Goal: Transaction & Acquisition: Purchase product/service

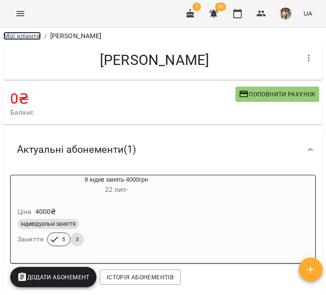
click at [23, 38] on link "Мої клієнти" at bounding box center [21, 36] width 37 height 8
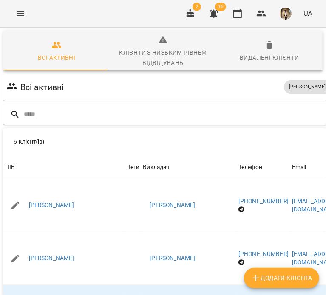
scroll to position [0, 90]
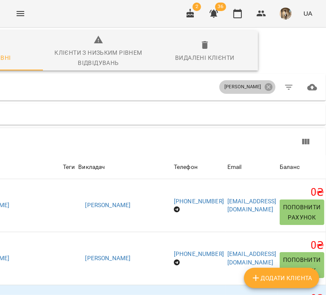
click at [262, 92] on div "[PERSON_NAME]" at bounding box center [247, 87] width 56 height 14
click at [265, 87] on icon at bounding box center [269, 87] width 8 height 8
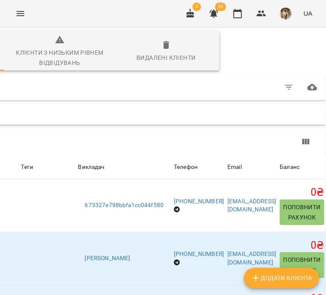
scroll to position [0, 172]
click at [294, 83] on button "button" at bounding box center [289, 87] width 20 height 20
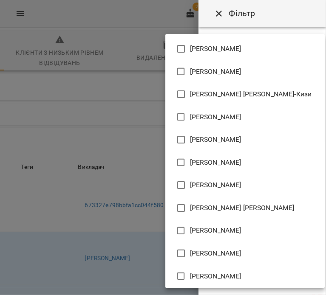
click at [271, 97] on body "For Business 2 36 UA Всі активні Клієнти з низьким рівнем відвідувань Видалені …" at bounding box center [163, 225] width 326 height 451
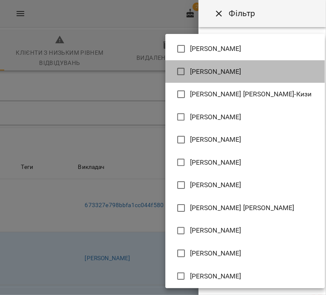
click at [250, 65] on li "Ільченко Дарія Олексіївна" at bounding box center [244, 71] width 159 height 23
type input "**********"
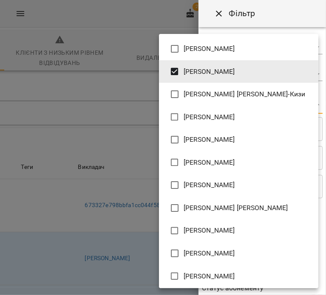
click at [296, 18] on div at bounding box center [163, 147] width 326 height 295
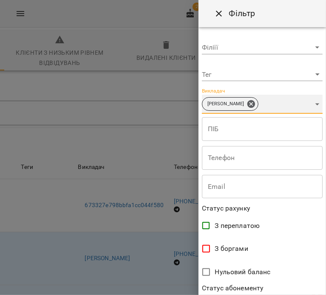
scroll to position [183, 0]
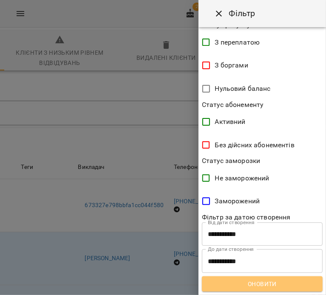
click at [288, 280] on span "Оновити" at bounding box center [262, 284] width 107 height 10
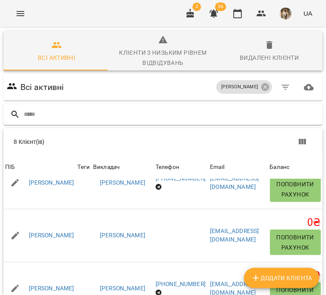
scroll to position [97, 0]
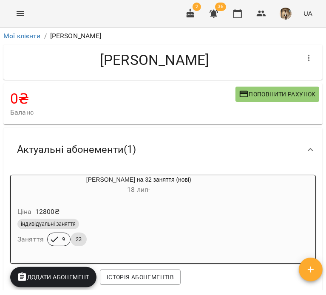
scroll to position [1, 0]
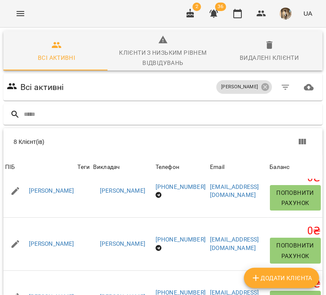
scroll to position [15, 0]
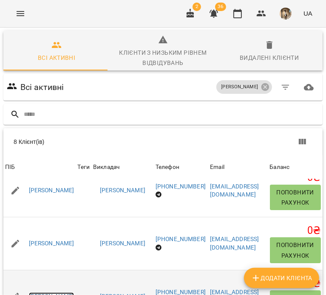
click at [74, 293] on link "Микитяк Анна Романівна" at bounding box center [51, 297] width 45 height 8
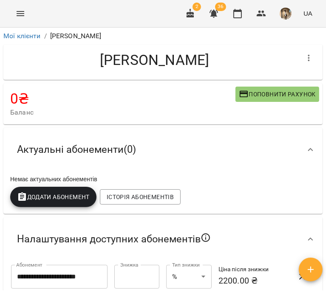
drag, startPoint x: 85, startPoint y: 199, endPoint x: 22, endPoint y: 55, distance: 157.5
click at [22, 55] on h4 "Микитяк Анна Романівна" at bounding box center [154, 59] width 288 height 17
click at [304, 58] on icon "button" at bounding box center [309, 58] width 10 height 10
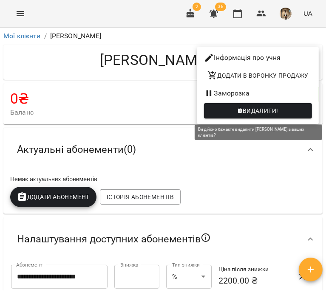
click at [278, 111] on span "Видалити!" at bounding box center [261, 111] width 36 height 10
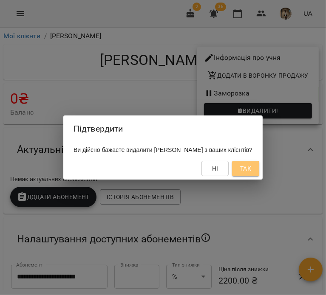
click at [251, 173] on span "Так" at bounding box center [245, 169] width 11 height 10
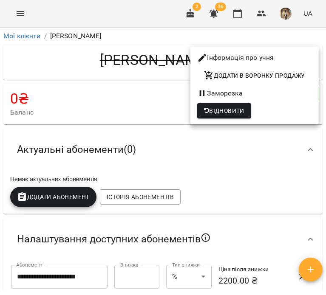
click at [245, 152] on div at bounding box center [163, 147] width 326 height 295
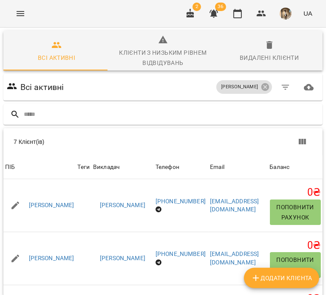
scroll to position [0, 25]
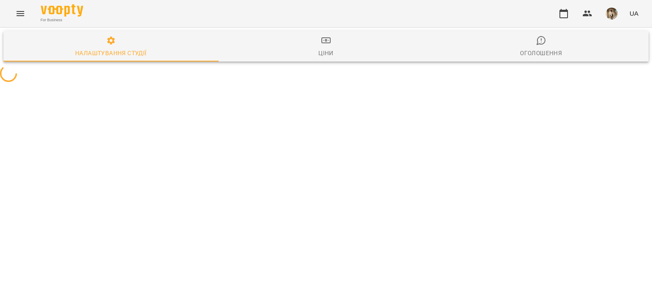
select select "**"
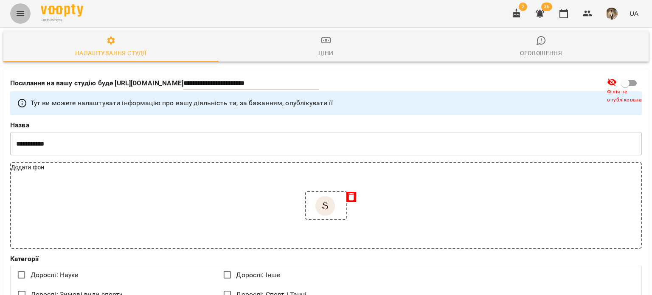
click at [16, 15] on icon "Menu" at bounding box center [20, 13] width 10 height 10
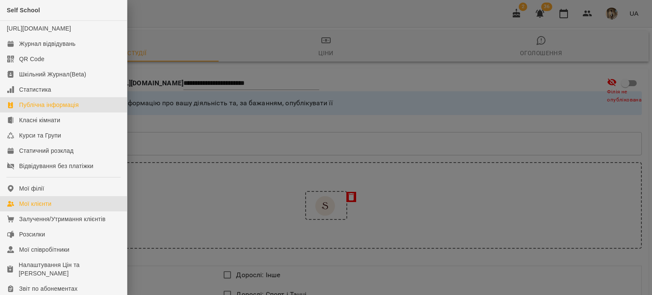
click at [36, 205] on link "Мої клієнти" at bounding box center [63, 203] width 127 height 15
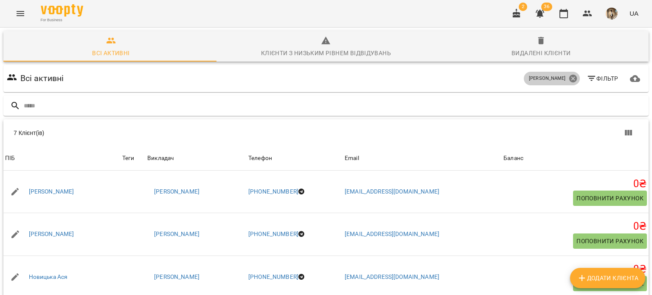
click at [571, 76] on icon at bounding box center [573, 78] width 9 height 9
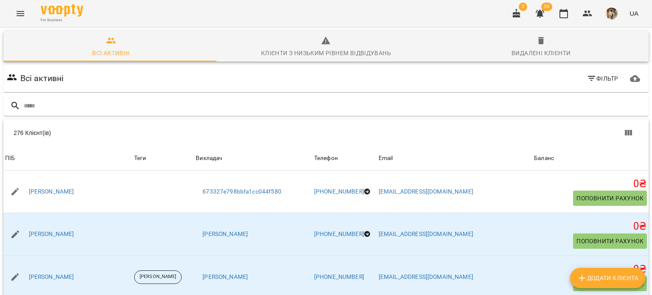
click at [602, 69] on div "Фільтр" at bounding box center [603, 78] width 42 height 19
click at [605, 78] on span "Фільтр" at bounding box center [603, 78] width 32 height 10
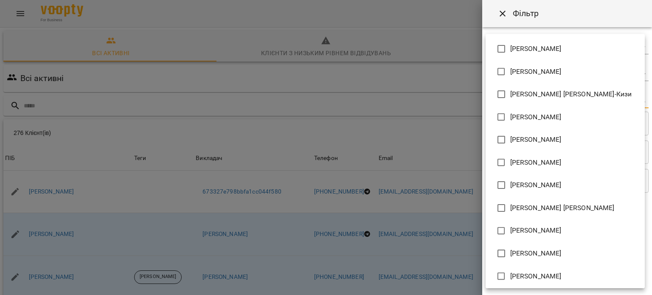
click at [580, 105] on body "For Business 2 36 UA Всі активні Клієнти з низьким рівнем відвідувань Видалені …" at bounding box center [326, 221] width 652 height 442
click at [517, 93] on span "Алієва Дінара Ісмет-Кизи" at bounding box center [572, 94] width 122 height 10
type input "**********"
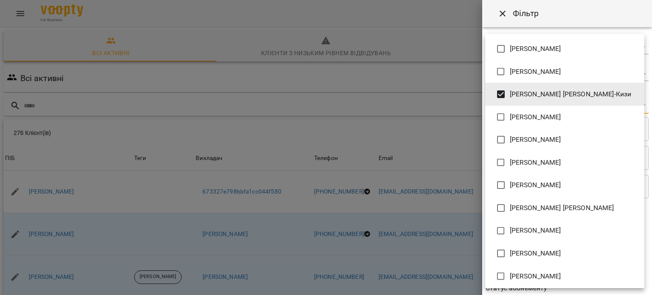
click at [534, 289] on div at bounding box center [326, 147] width 652 height 295
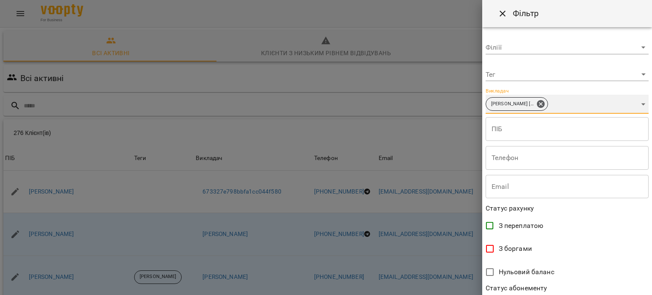
scroll to position [183, 0]
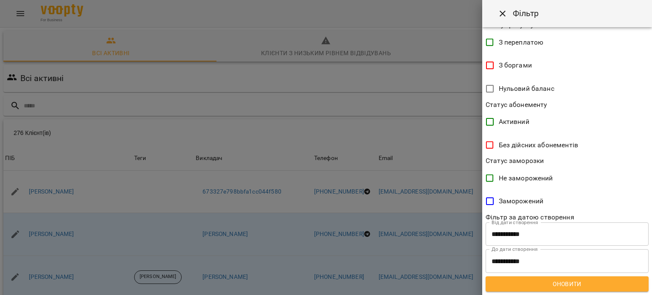
click at [532, 288] on span "Оновити" at bounding box center [568, 284] width 150 height 10
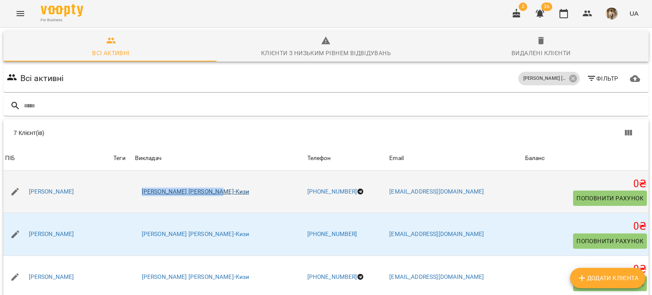
drag, startPoint x: 259, startPoint y: 200, endPoint x: 185, endPoint y: 190, distance: 74.6
click at [185, 190] on ul "Алієва Дінара Ісмет-Кизи" at bounding box center [219, 192] width 169 height 22
copy link "Алієва Дінара Ісмет-Кизи"
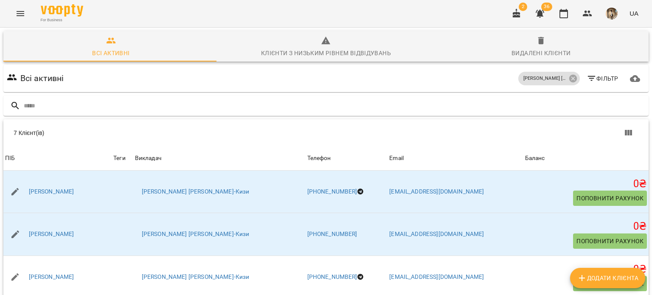
click at [195, 87] on div "Всі активні Алієва Дінара Ісмет-Кизи Фільтр" at bounding box center [326, 79] width 642 height 24
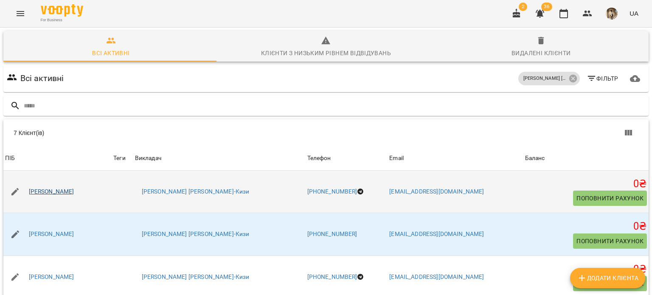
drag, startPoint x: 112, startPoint y: 202, endPoint x: 29, endPoint y: 192, distance: 83.5
click at [29, 192] on div "Гриняк Ірина Миронівна" at bounding box center [57, 192] width 108 height 24
copy link "Гриняк Ірина Миронівна"
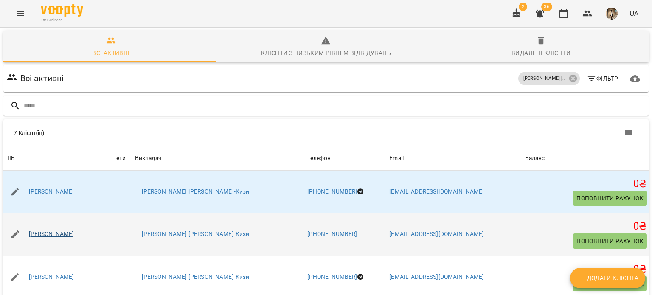
drag, startPoint x: 116, startPoint y: 233, endPoint x: 29, endPoint y: 230, distance: 87.1
click at [29, 230] on div "Котеля Вікторія Вікторівна" at bounding box center [57, 235] width 108 height 24
copy link "Котеля Вікторія Вікторівна"
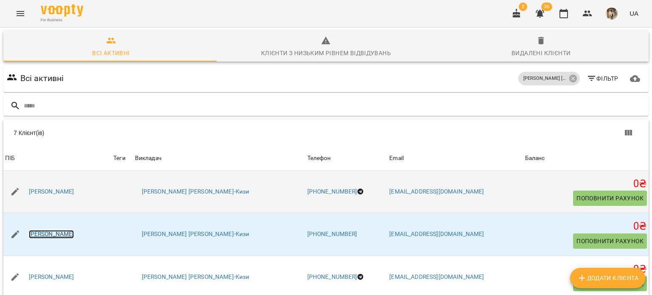
scroll to position [46, 0]
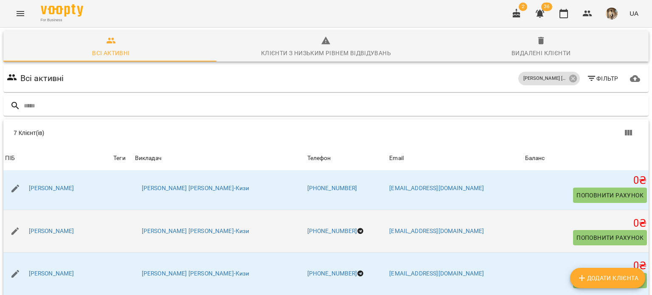
drag, startPoint x: 136, startPoint y: 236, endPoint x: 20, endPoint y: 234, distance: 115.5
click at [20, 234] on div "Кравченко Ангеліна Романівна" at bounding box center [57, 232] width 108 height 24
copy link "Кравченко Ангеліна Романівна"
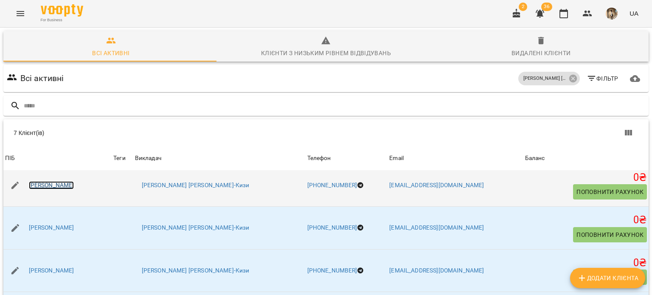
scroll to position [95, 0]
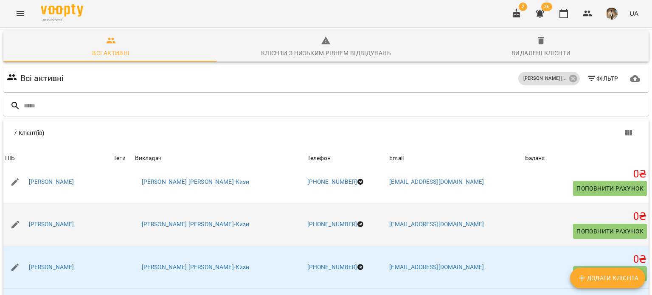
drag, startPoint x: 114, startPoint y: 232, endPoint x: 28, endPoint y: 220, distance: 87.5
click at [28, 220] on div "Лейла Мірзоєва" at bounding box center [57, 225] width 108 height 24
copy link "Лейла Мірзоєва"
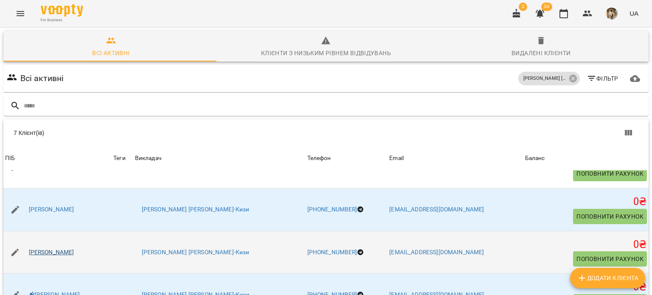
drag, startPoint x: 123, startPoint y: 240, endPoint x: 30, endPoint y: 249, distance: 93.8
click at [30, 249] on div "Марко Аделіна Іванівна" at bounding box center [57, 253] width 108 height 24
copy link "Марко Аделіна Іванівна"
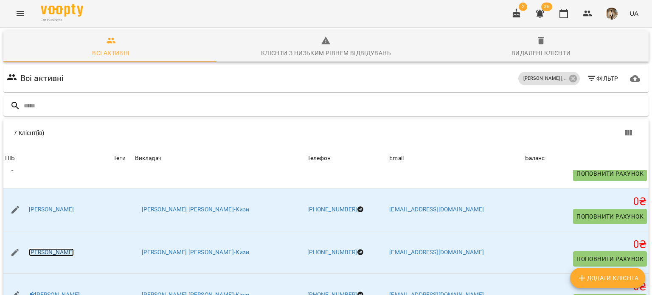
scroll to position [82, 0]
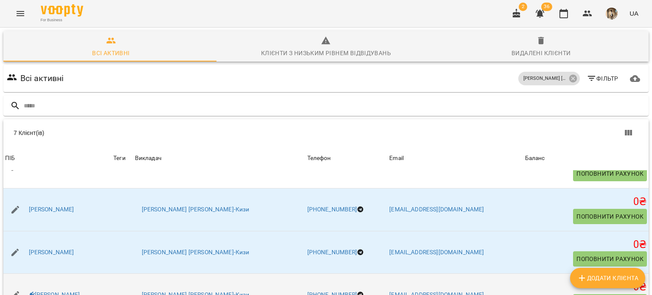
drag, startPoint x: 134, startPoint y: 226, endPoint x: 27, endPoint y: 215, distance: 107.6
click at [27, 274] on td "Мовчан Анастасія Анатоліївна" at bounding box center [57, 295] width 108 height 43
copy link "Мовчан Анастасія Анатоліївна"
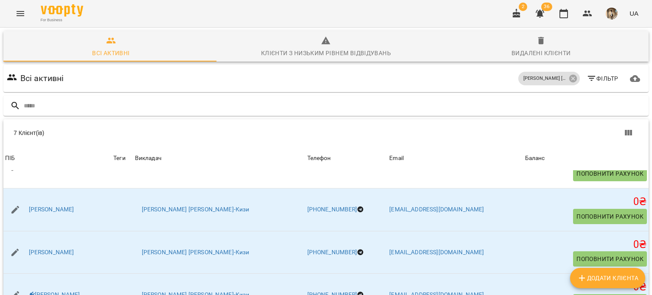
drag, startPoint x: 125, startPoint y: 254, endPoint x: 21, endPoint y: 242, distance: 105.1
copy link "Павленко Анна Іванівна"
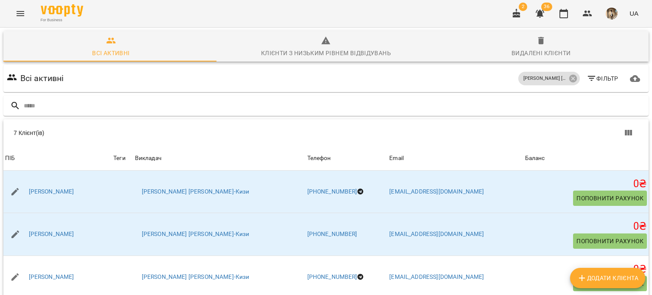
scroll to position [0, 0]
click at [569, 82] on icon at bounding box center [573, 79] width 8 height 8
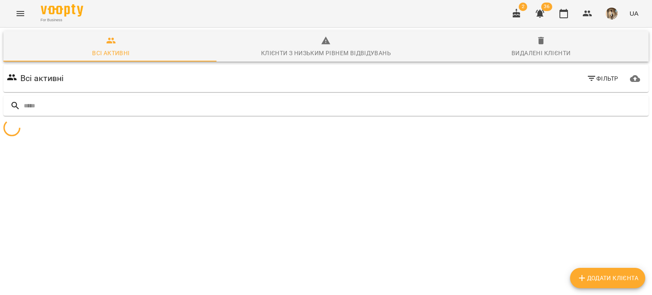
click at [587, 81] on icon "button" at bounding box center [592, 78] width 10 height 10
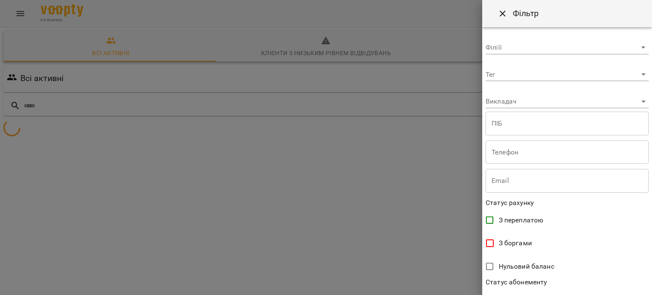
click at [558, 104] on body "**********" at bounding box center [326, 100] width 652 height 201
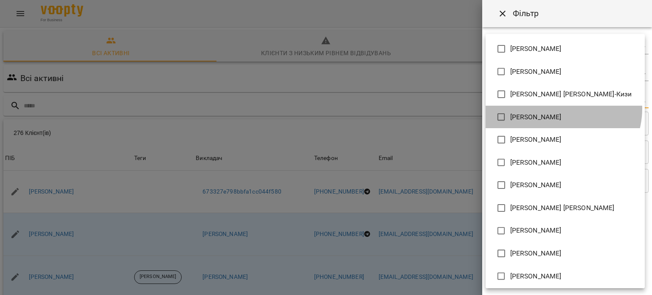
click at [559, 109] on li "Баюрчак Анна Вікторівна" at bounding box center [565, 117] width 159 height 23
type input "**********"
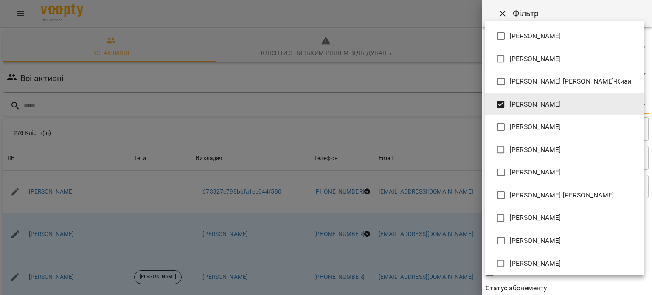
click at [575, 276] on div at bounding box center [326, 147] width 652 height 295
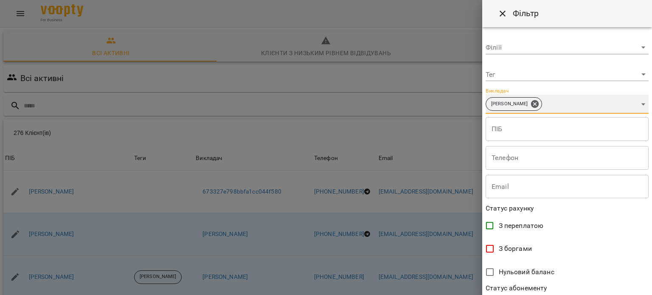
scroll to position [183, 0]
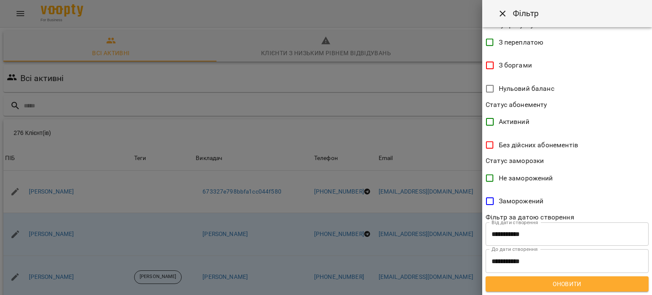
click at [575, 277] on button "Оновити" at bounding box center [567, 284] width 163 height 15
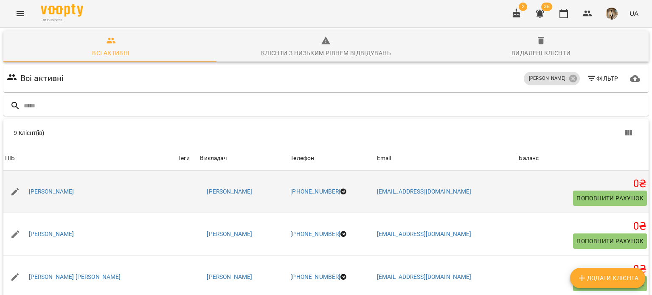
click at [70, 186] on div "Євтушенко Тетяна" at bounding box center [51, 192] width 49 height 12
click at [72, 191] on link "Євтушенко Тетяна" at bounding box center [51, 192] width 45 height 8
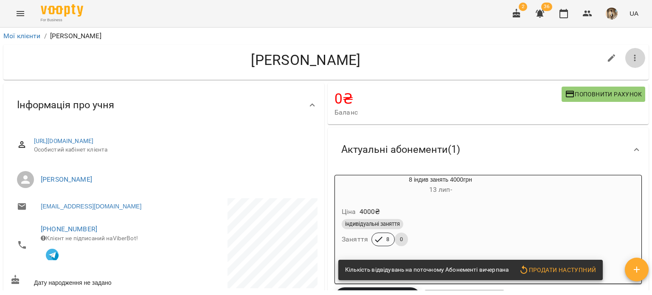
click at [630, 56] on icon "button" at bounding box center [635, 58] width 10 height 10
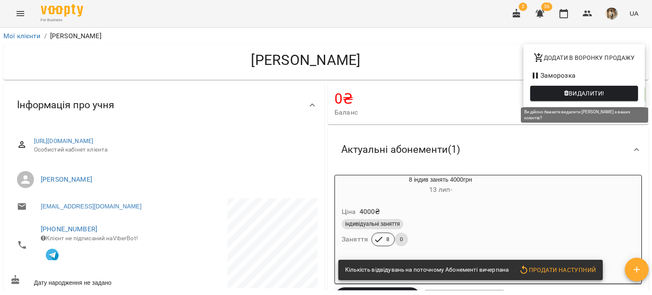
click at [613, 100] on button "Видалити!" at bounding box center [585, 93] width 108 height 15
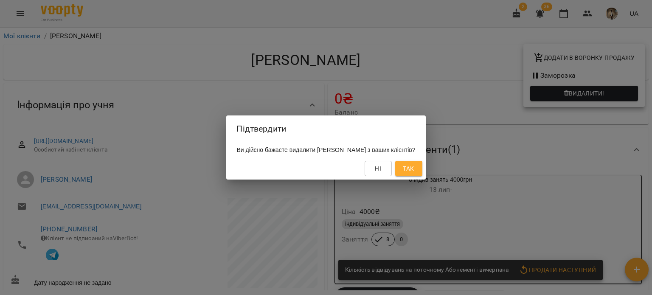
click at [414, 169] on span "Так" at bounding box center [408, 169] width 11 height 10
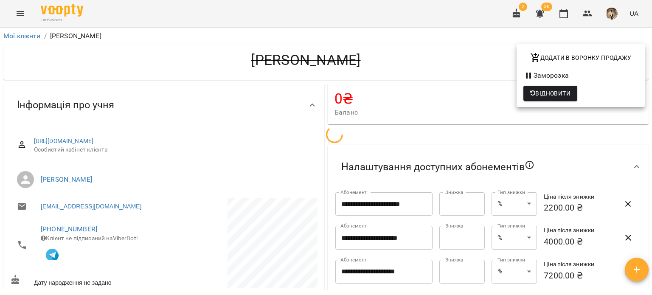
click at [231, 117] on div at bounding box center [326, 147] width 652 height 295
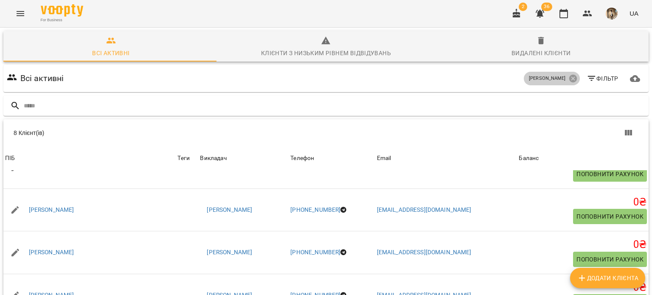
click at [566, 72] on div "Баюрчак Анна Вікторівна" at bounding box center [552, 79] width 56 height 14
click at [569, 78] on icon at bounding box center [573, 78] width 9 height 9
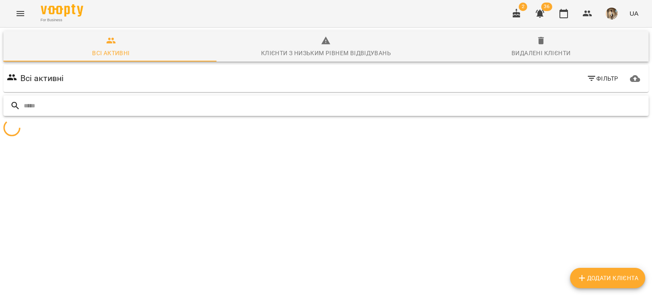
click at [412, 113] on div at bounding box center [326, 106] width 646 height 21
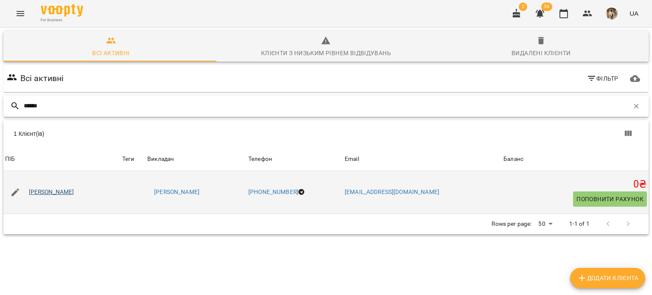
type input "******"
click at [61, 190] on link "Ткаченко Ольга" at bounding box center [51, 192] width 45 height 8
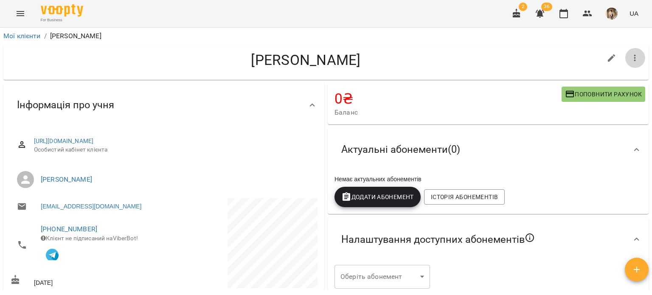
click at [630, 58] on icon "button" at bounding box center [635, 58] width 10 height 10
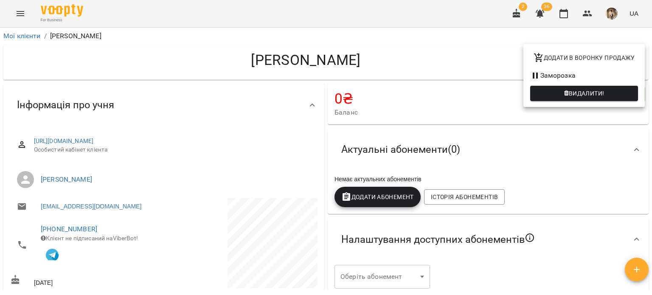
click at [380, 145] on div at bounding box center [326, 147] width 652 height 295
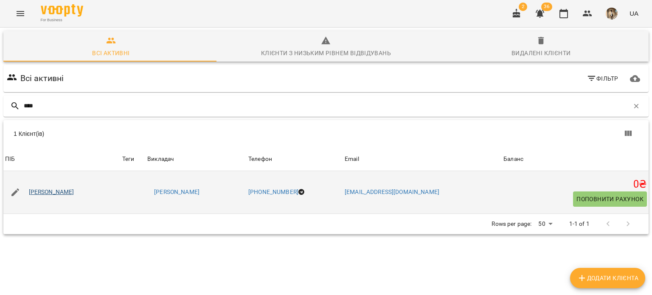
type input "****"
click at [54, 188] on link "Пляс Анастасія" at bounding box center [51, 192] width 45 height 8
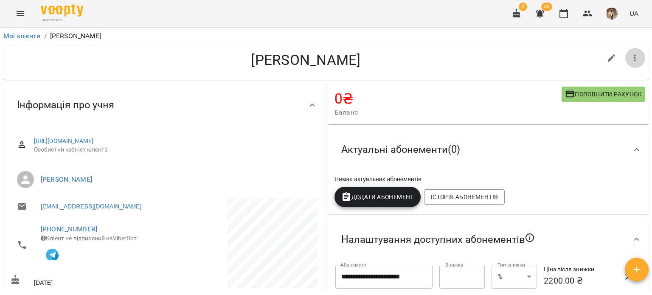
click at [630, 59] on icon "button" at bounding box center [635, 58] width 10 height 10
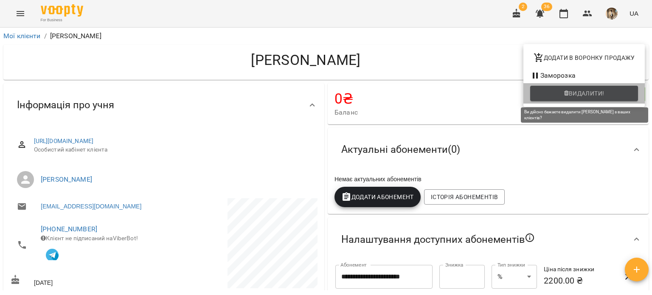
click at [603, 92] on span "Видалити!" at bounding box center [587, 93] width 36 height 10
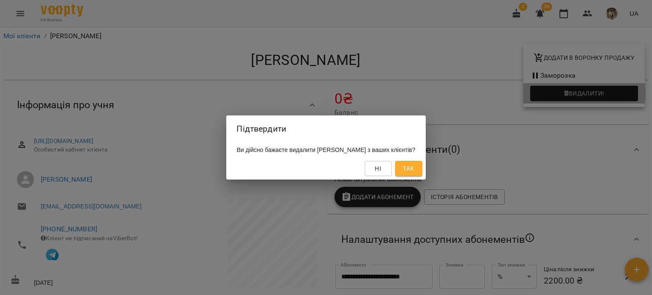
click at [423, 161] on div "Ні Так" at bounding box center [325, 169] width 199 height 22
click at [414, 167] on span "Так" at bounding box center [408, 169] width 11 height 10
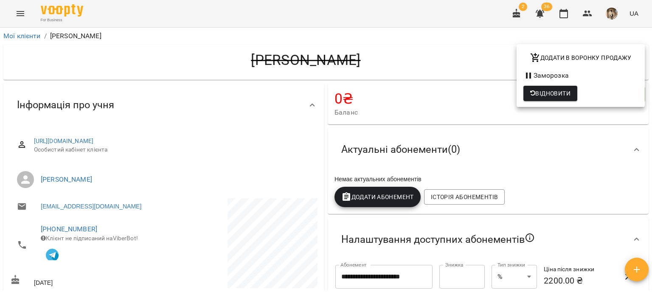
click at [422, 127] on div at bounding box center [326, 147] width 652 height 295
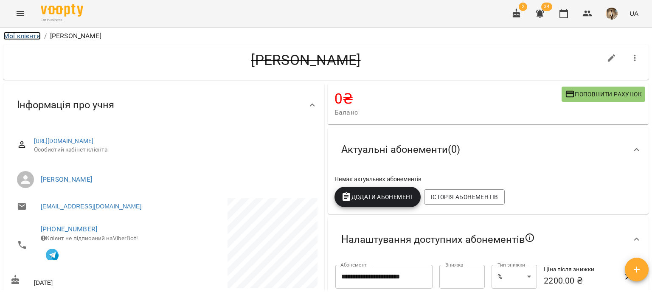
click at [37, 39] on link "Мої клієнти" at bounding box center [21, 36] width 37 height 8
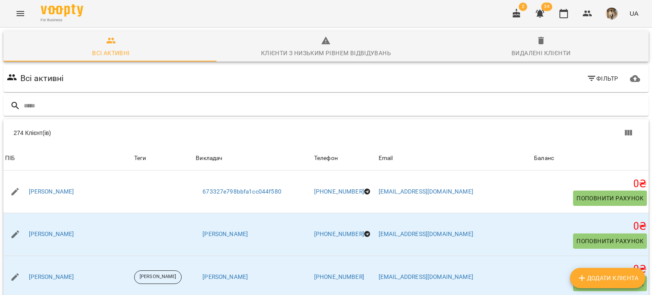
click at [603, 74] on span "Фільтр" at bounding box center [603, 78] width 32 height 10
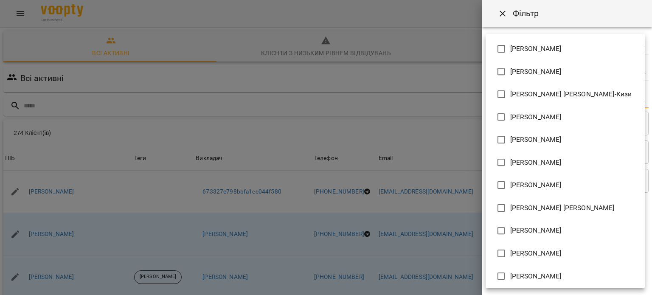
click at [559, 102] on body "For Business 2 34 UA Всі активні Клієнти з низьким рівнем відвідувань Видалені …" at bounding box center [326, 221] width 652 height 442
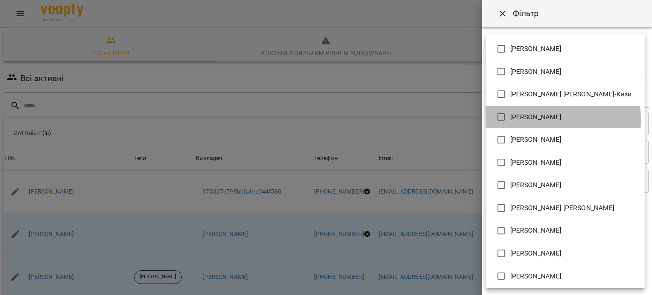
click at [557, 120] on span "Баюрчак Анна Вікторівна" at bounding box center [536, 117] width 51 height 10
type input "**********"
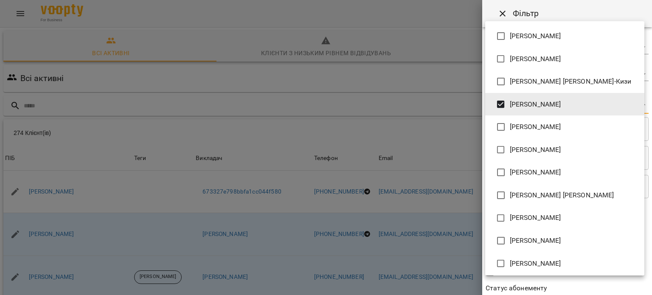
click at [586, 288] on div at bounding box center [326, 147] width 652 height 295
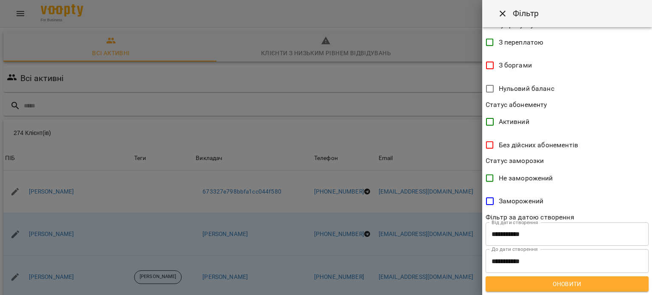
scroll to position [183, 0]
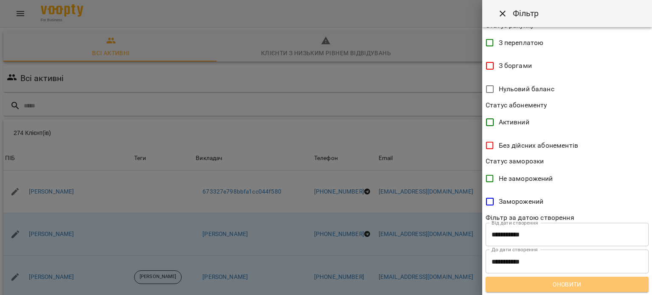
click at [590, 289] on span "Оновити" at bounding box center [568, 284] width 150 height 10
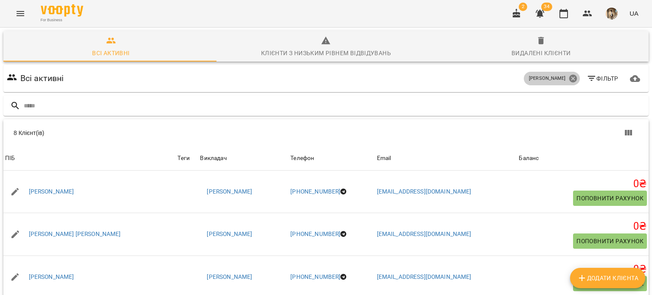
click at [572, 75] on icon at bounding box center [573, 78] width 9 height 9
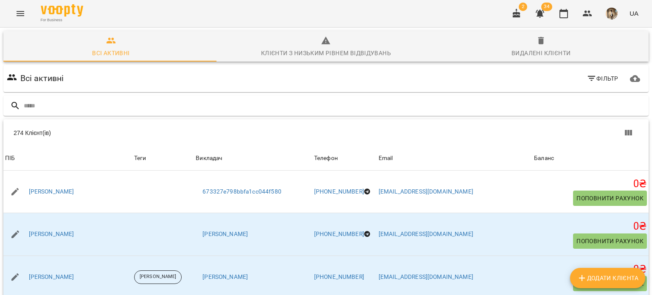
click at [325, 92] on div "Всі активні Фільтр Додати клієнта 274 Клієнт(ів) 274 Клієнт(ів) ПІБ Теги Виклад…" at bounding box center [326, 236] width 649 height 347
click at [325, 92] on div "Всі активні Фільтр" at bounding box center [326, 78] width 649 height 31
click at [314, 102] on input "text" at bounding box center [335, 106] width 622 height 14
type input "*"
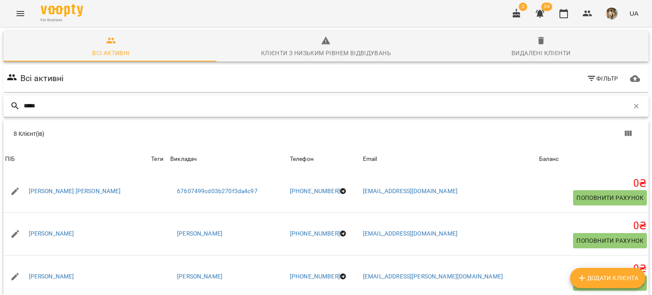
scroll to position [131, 0]
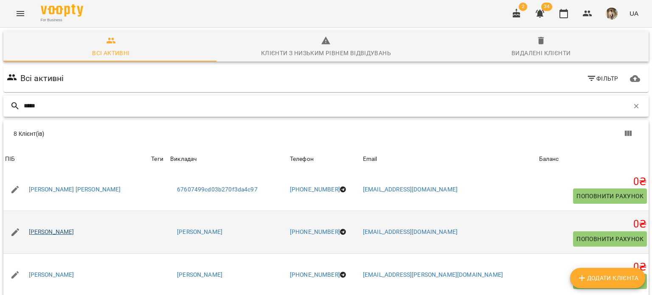
type input "*****"
click at [71, 232] on link "Лужняк Ольга Петрівна" at bounding box center [51, 232] width 45 height 8
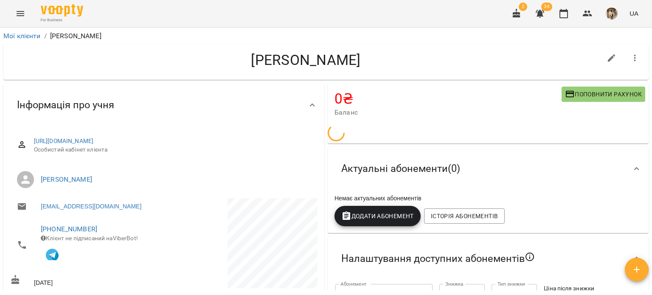
click at [630, 58] on icon "button" at bounding box center [635, 58] width 10 height 10
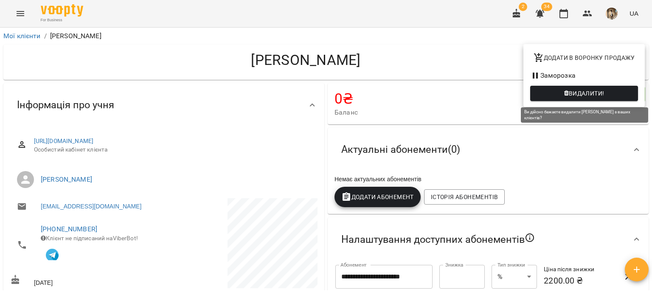
click at [598, 93] on span "Видалити!" at bounding box center [587, 93] width 36 height 10
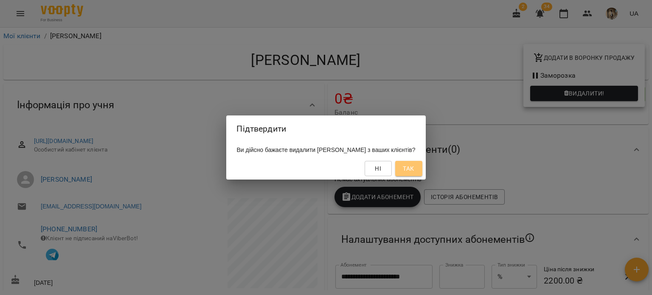
click at [416, 168] on span "Так" at bounding box center [409, 169] width 14 height 10
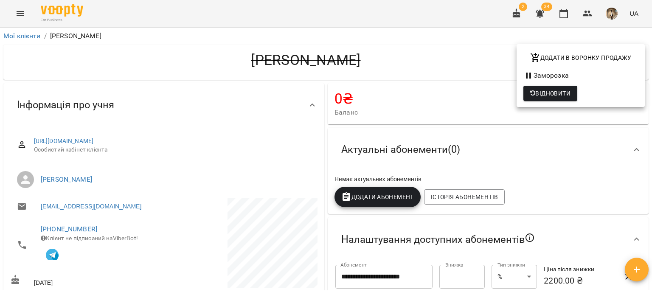
click at [489, 145] on div at bounding box center [326, 147] width 652 height 295
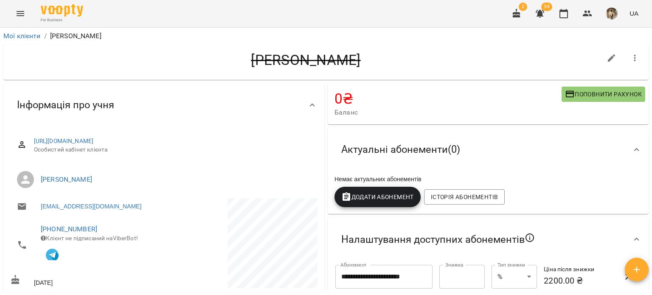
click at [540, 5] on button "button" at bounding box center [540, 13] width 20 height 20
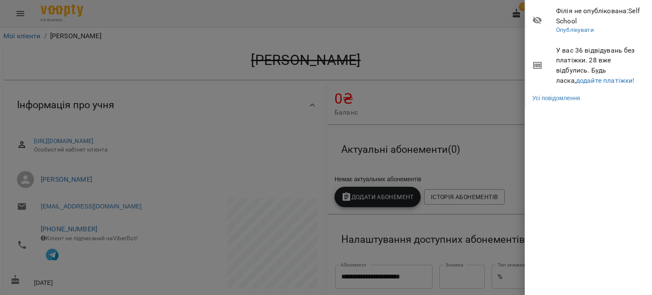
click at [479, 63] on div at bounding box center [326, 147] width 652 height 295
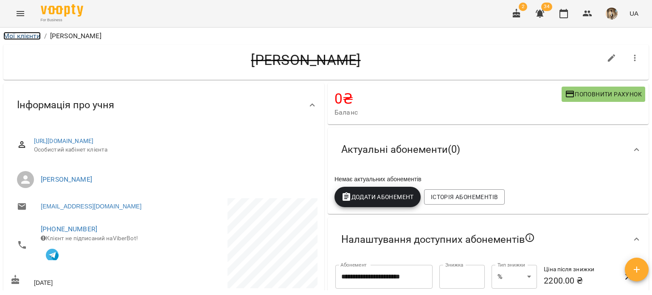
click at [28, 37] on link "Мої клієнти" at bounding box center [21, 36] width 37 height 8
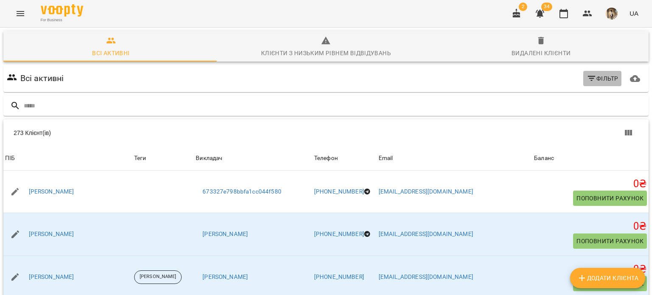
click at [605, 77] on span "Фільтр" at bounding box center [603, 78] width 32 height 10
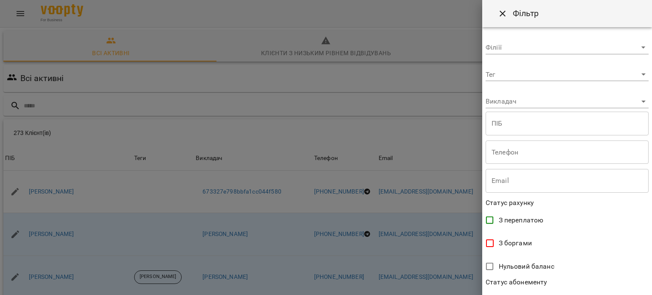
click at [540, 103] on body "For Business 2 34 UA Всі активні Клієнти з низьким рівнем відвідувань Видалені …" at bounding box center [326, 221] width 652 height 442
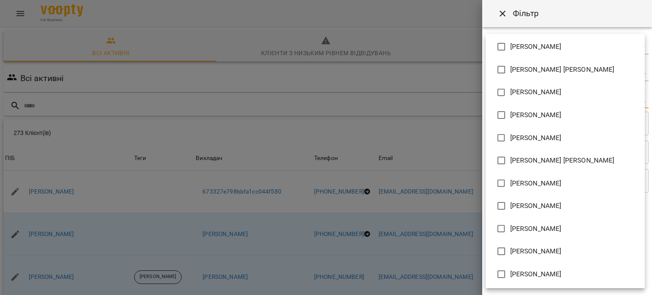
scroll to position [139, 0]
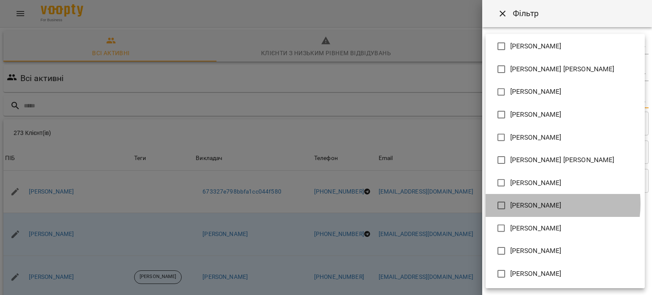
click at [533, 204] on span "Коберник Маша Вячеславівна" at bounding box center [536, 205] width 51 height 10
type input "**********"
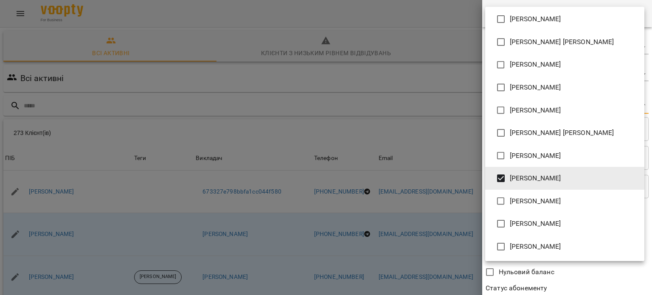
click at [554, 266] on div at bounding box center [326, 147] width 652 height 295
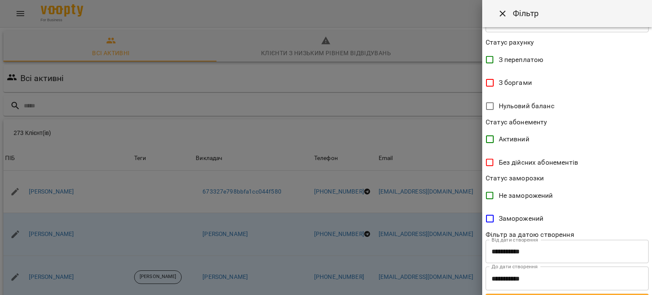
scroll to position [183, 0]
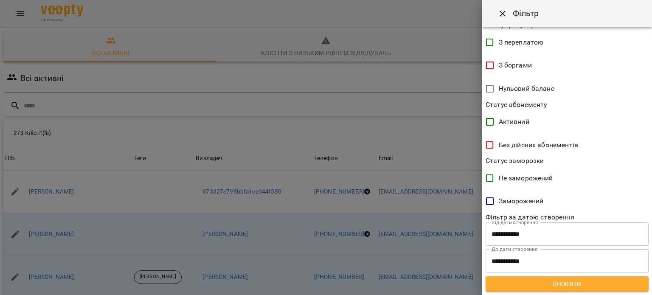
click at [559, 282] on span "Оновити" at bounding box center [568, 284] width 150 height 10
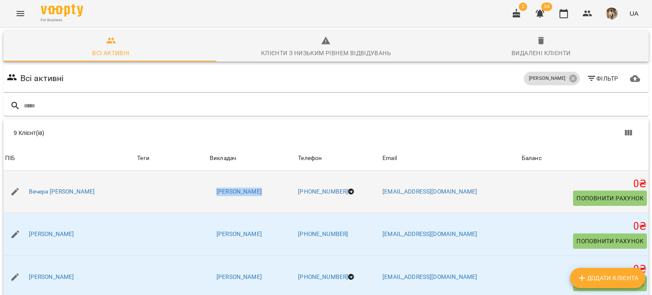
drag, startPoint x: 273, startPoint y: 207, endPoint x: 228, endPoint y: 190, distance: 48.4
click at [228, 190] on td "Коберник Маша Вячеславівна" at bounding box center [252, 192] width 88 height 42
copy link "Коберник Маша"
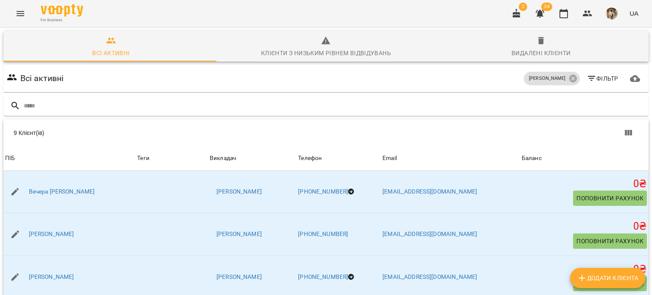
click at [93, 129] on div "9 Клієнт(ів)" at bounding box center [173, 133] width 318 height 8
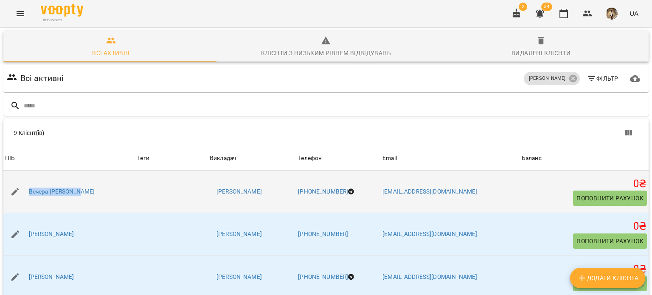
drag, startPoint x: 81, startPoint y: 204, endPoint x: 11, endPoint y: 193, distance: 70.1
click at [11, 193] on td "Вечера Максим Сергійович" at bounding box center [69, 192] width 132 height 42
copy link "Вечера Максим Се"
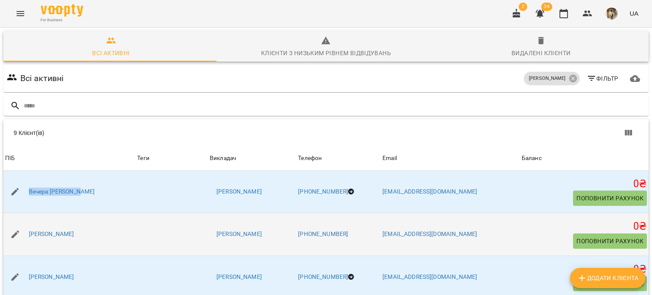
drag, startPoint x: 103, startPoint y: 240, endPoint x: 22, endPoint y: 231, distance: 81.7
click at [22, 231] on div "Вікторія Пшенична" at bounding box center [69, 235] width 132 height 24
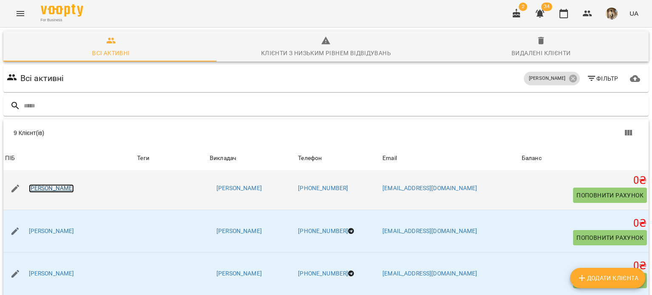
scroll to position [47, 0]
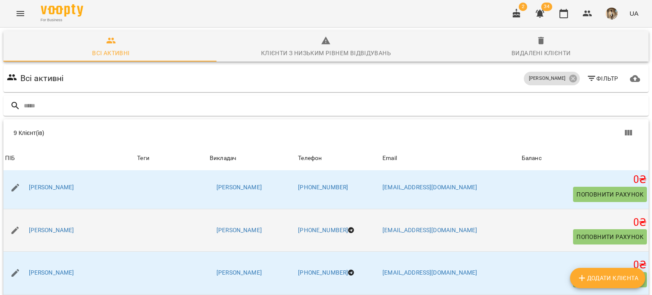
drag, startPoint x: 88, startPoint y: 242, endPoint x: 17, endPoint y: 233, distance: 70.7
click at [17, 233] on td "Головізніна Альона Ігорівна" at bounding box center [69, 230] width 132 height 43
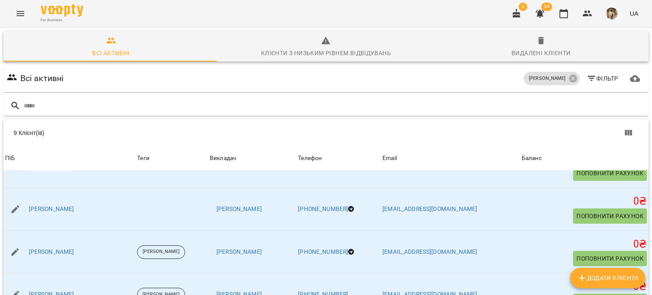
scroll to position [113, 0]
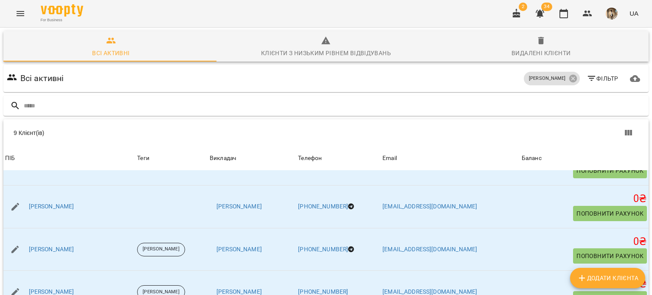
drag, startPoint x: 87, startPoint y: 215, endPoint x: 0, endPoint y: 186, distance: 91.6
click at [0, 186] on div "Всі активні Клієнти з низьким рівнем відвідувань Видалені клієнти Всі активні К…" at bounding box center [326, 235] width 656 height 418
click at [83, 119] on div "9 Клієнт(ів)" at bounding box center [326, 132] width 646 height 27
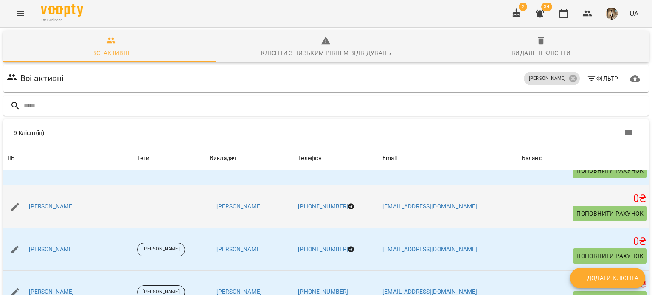
drag, startPoint x: 92, startPoint y: 215, endPoint x: 13, endPoint y: 189, distance: 83.0
click at [13, 189] on td "Мануковська Наталія Миколаівна" at bounding box center [69, 207] width 132 height 43
click at [39, 200] on div "Мануковська Наталія Миколаівна" at bounding box center [69, 207] width 132 height 24
drag, startPoint x: 91, startPoint y: 221, endPoint x: 28, endPoint y: 193, distance: 69.6
click at [28, 193] on td "Мануковська Наталія Миколаівна" at bounding box center [69, 207] width 132 height 43
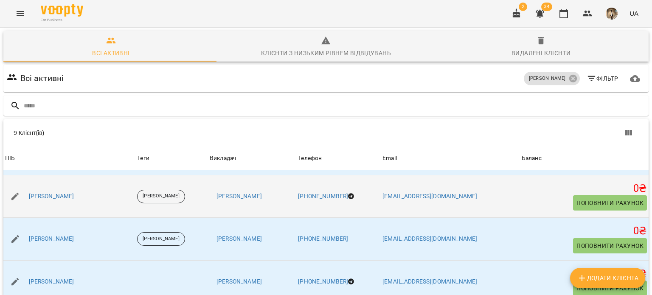
scroll to position [167, 0]
drag, startPoint x: 95, startPoint y: 207, endPoint x: 23, endPoint y: 202, distance: 72.4
click at [23, 202] on div "Петрашкевич Ліля" at bounding box center [69, 196] width 132 height 24
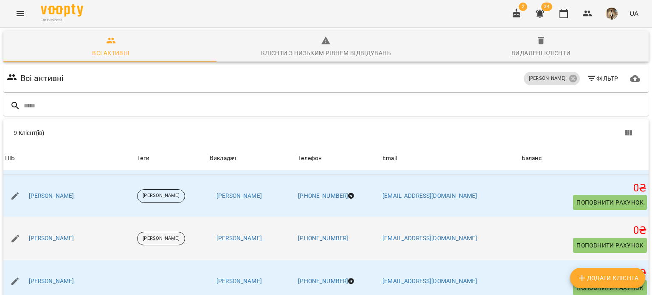
drag, startPoint x: 99, startPoint y: 244, endPoint x: 25, endPoint y: 240, distance: 74.0
click at [25, 240] on div "Петрашкевич Назар" at bounding box center [69, 239] width 132 height 24
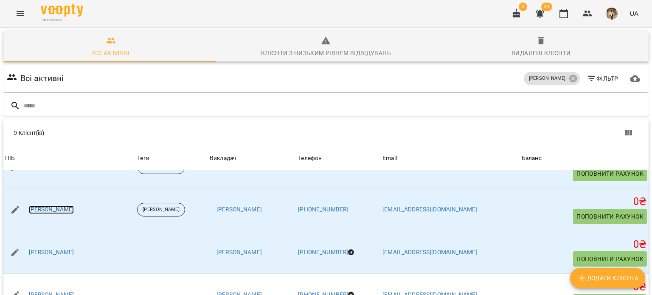
scroll to position [82, 0]
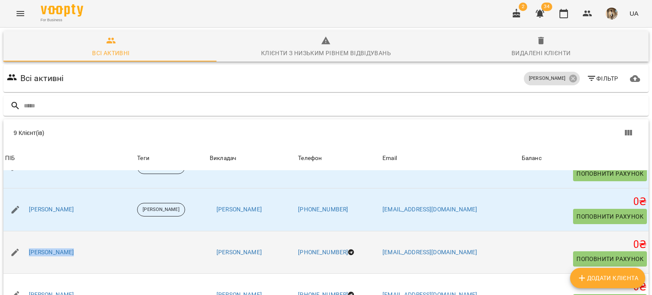
drag, startPoint x: 71, startPoint y: 181, endPoint x: 5, endPoint y: 166, distance: 67.2
click at [5, 241] on div "Пилявець Леся Василівна" at bounding box center [69, 253] width 132 height 24
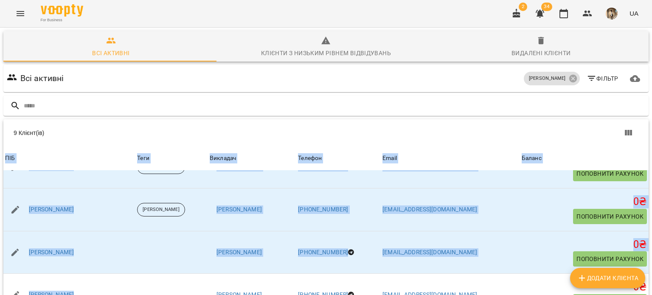
drag, startPoint x: 69, startPoint y: 221, endPoint x: 0, endPoint y: 204, distance: 71.3
click at [0, 204] on div "Всі активні Клієнти з низьким рівнем відвідувань Видалені клієнти Всі активні К…" at bounding box center [326, 235] width 656 height 418
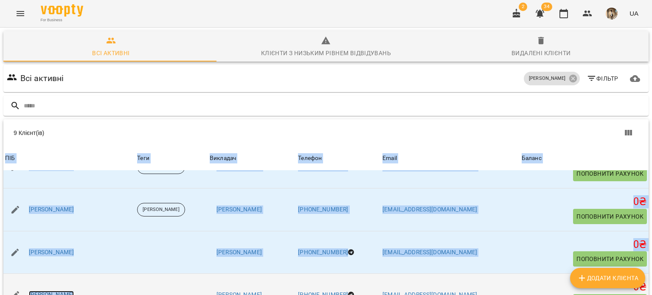
click at [50, 291] on link "Пущина Дарʼя Дмитрівна" at bounding box center [51, 295] width 45 height 8
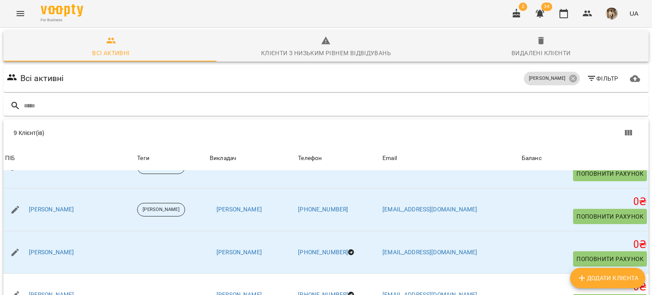
scroll to position [82, 0]
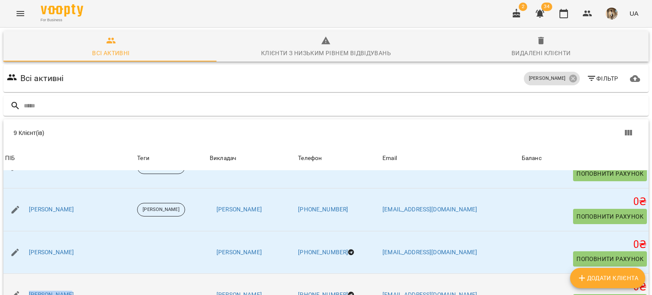
drag, startPoint x: 66, startPoint y: 220, endPoint x: 11, endPoint y: 212, distance: 55.4
click at [11, 283] on div "Пущина Дарʼя Дмитрівна" at bounding box center [69, 295] width 132 height 24
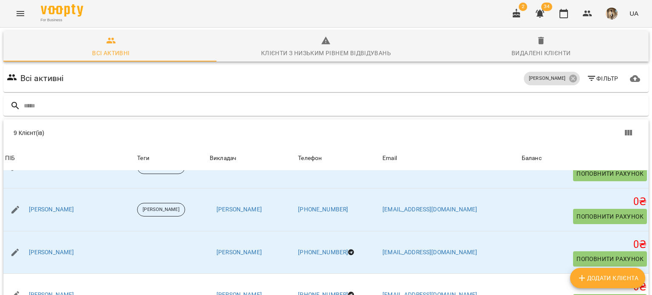
drag, startPoint x: 73, startPoint y: 266, endPoint x: 25, endPoint y: 266, distance: 48.0
drag, startPoint x: 80, startPoint y: 273, endPoint x: 24, endPoint y: 248, distance: 61.4
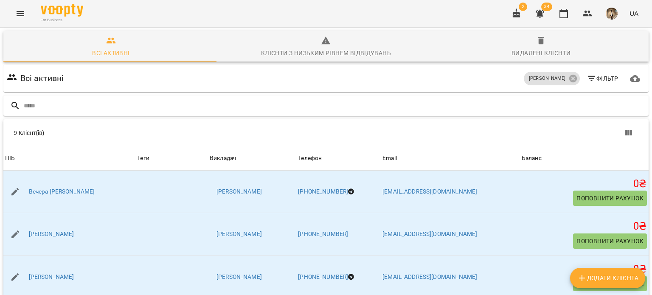
scroll to position [0, 0]
click at [571, 78] on icon at bounding box center [573, 78] width 9 height 9
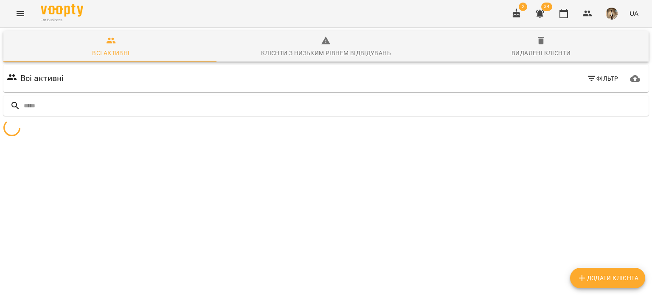
click at [595, 86] on div "Фільтр" at bounding box center [603, 78] width 42 height 19
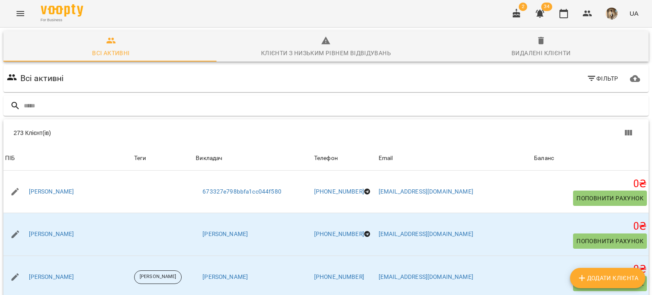
click at [593, 91] on div "Всі активні Фільтр" at bounding box center [326, 78] width 646 height 27
click at [590, 88] on div "Фільтр" at bounding box center [603, 78] width 42 height 19
click at [588, 84] on button "Фільтр" at bounding box center [603, 78] width 39 height 15
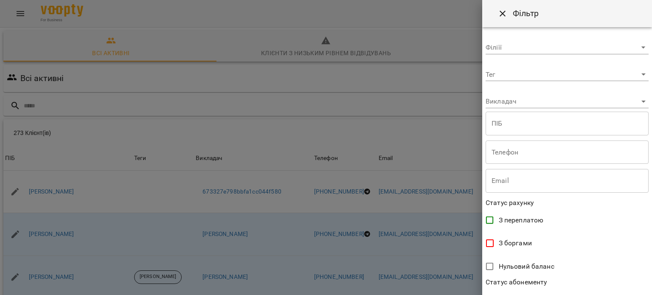
click at [584, 104] on body "For Business 2 34 UA Всі активні Клієнти з низьким рівнем відвідувань Видалені …" at bounding box center [326, 221] width 652 height 442
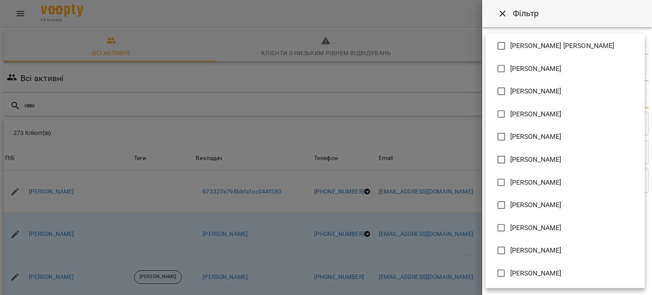
scroll to position [261, 0]
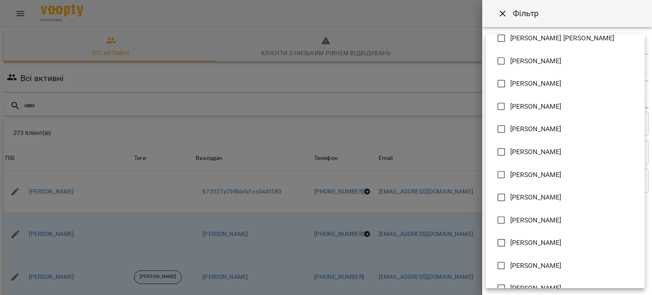
click at [562, 197] on span "Курій Наталія Михайлівна" at bounding box center [536, 197] width 51 height 10
type input "**********"
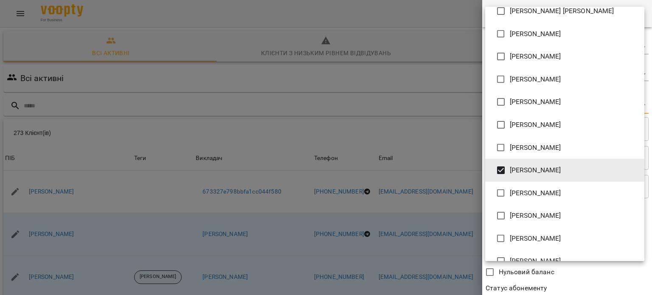
click at [570, 288] on div at bounding box center [326, 147] width 652 height 295
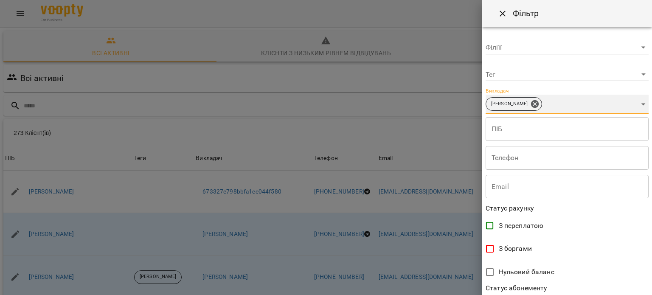
scroll to position [183, 0]
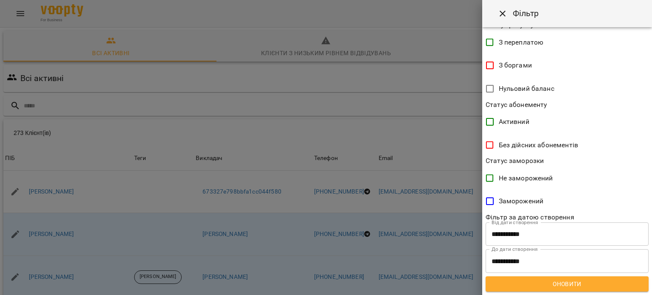
click at [562, 287] on span "Оновити" at bounding box center [568, 284] width 150 height 10
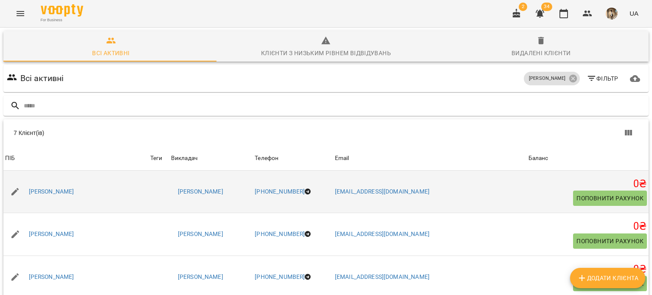
drag, startPoint x: 282, startPoint y: 201, endPoint x: 154, endPoint y: 181, distance: 129.3
click at [154, 181] on tr "ПІБ Бондарчук Оксана Вікторівна Теги Викладач Курій Наталія Михайлівна Телефон …" at bounding box center [326, 192] width 646 height 42
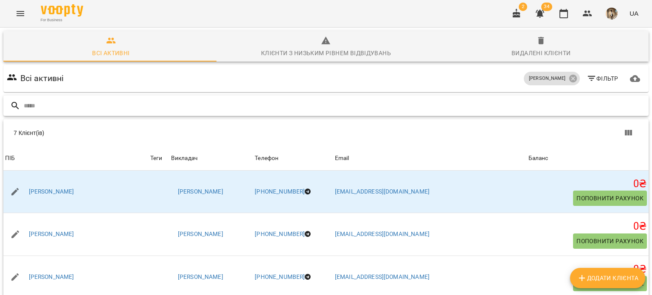
click at [113, 108] on input "text" at bounding box center [335, 106] width 622 height 14
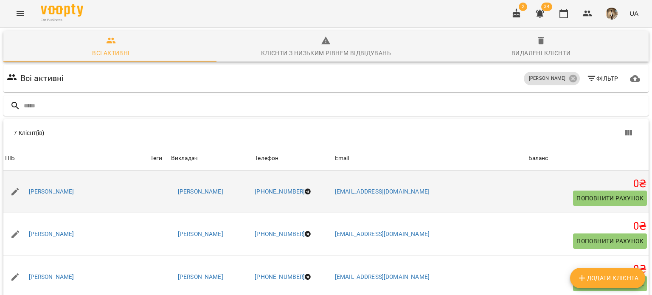
drag, startPoint x: 80, startPoint y: 201, endPoint x: 6, endPoint y: 193, distance: 74.8
click at [6, 193] on div "Бондарчук Оксана Вікторівна" at bounding box center [75, 192] width 145 height 24
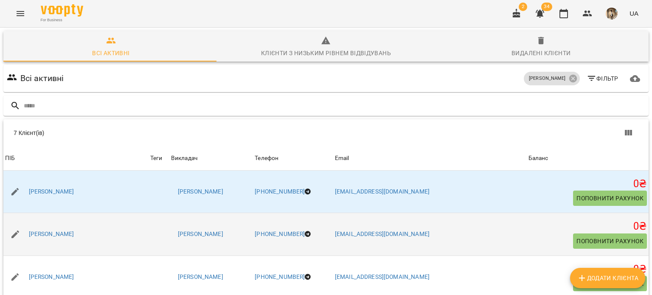
drag, startPoint x: 88, startPoint y: 233, endPoint x: 22, endPoint y: 238, distance: 66.9
click at [22, 238] on div "Ковальова Дарʼя" at bounding box center [75, 235] width 145 height 24
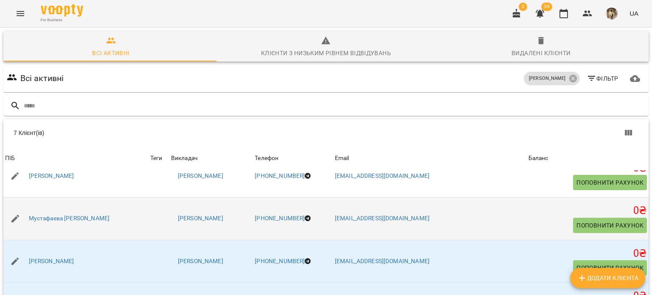
scroll to position [98, 0]
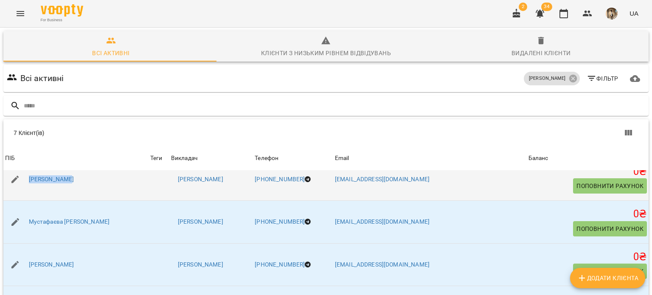
drag, startPoint x: 68, startPoint y: 190, endPoint x: 24, endPoint y: 174, distance: 46.2
click at [24, 174] on div "Лемешко Інна Сергіївна" at bounding box center [75, 180] width 145 height 24
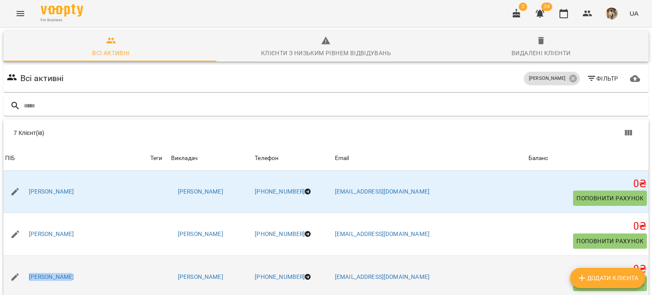
drag, startPoint x: 66, startPoint y: 283, endPoint x: 16, endPoint y: 269, distance: 51.9
click at [16, 269] on div "[PERSON_NAME]" at bounding box center [75, 277] width 145 height 24
copy link "Лемешко Інна"
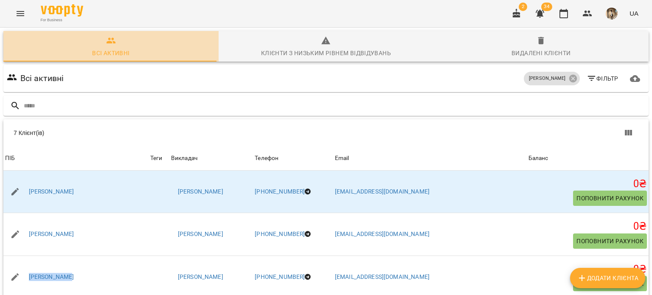
click at [151, 41] on span "Всі активні" at bounding box center [110, 47] width 205 height 23
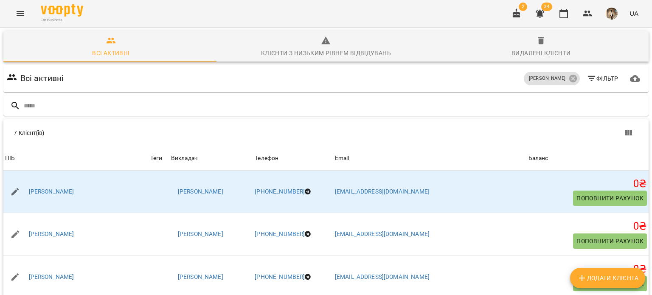
scroll to position [82, 0]
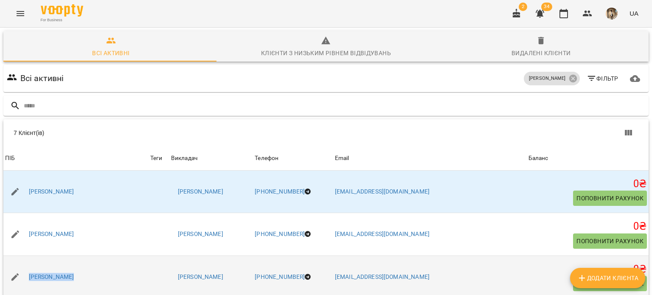
drag, startPoint x: 70, startPoint y: 210, endPoint x: 25, endPoint y: 192, distance: 47.9
click at [25, 256] on td "Лемешко Інна Сергіївна" at bounding box center [75, 277] width 145 height 43
copy link "Лемешко Інна"
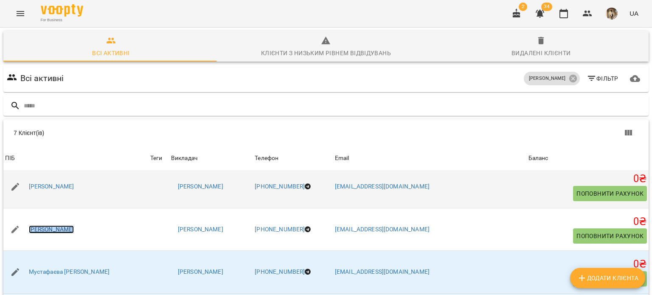
scroll to position [49, 0]
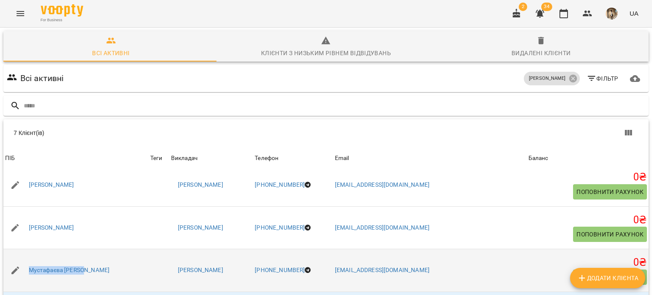
drag, startPoint x: 82, startPoint y: 198, endPoint x: 28, endPoint y: 189, distance: 55.1
click at [28, 259] on div "Мустафаєва Сіасет Алімівна" at bounding box center [75, 271] width 145 height 24
copy link "Мустафаєва Сіасет"
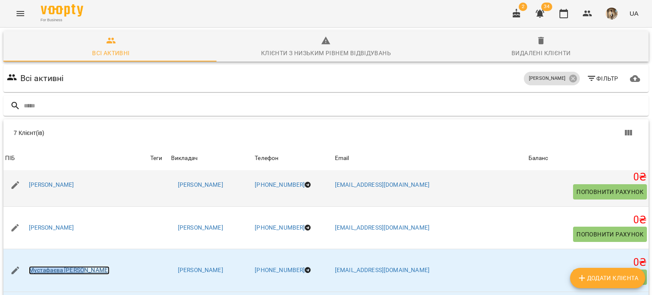
scroll to position [110, 0]
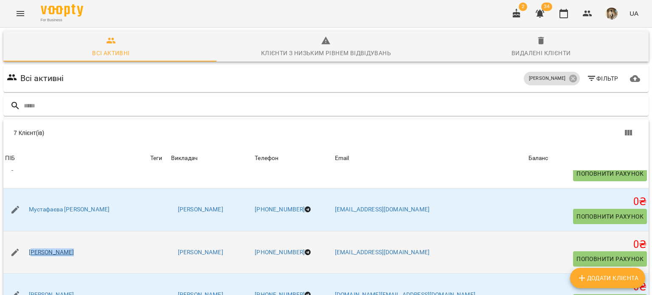
drag, startPoint x: 73, startPoint y: 179, endPoint x: 32, endPoint y: 167, distance: 42.1
click at [32, 241] on div "Мєлєжик Юлія Станіславівна" at bounding box center [75, 253] width 145 height 24
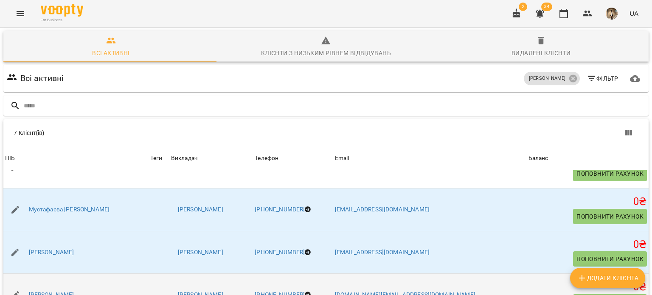
click at [66, 274] on td "Опанасенко Віта" at bounding box center [75, 295] width 145 height 43
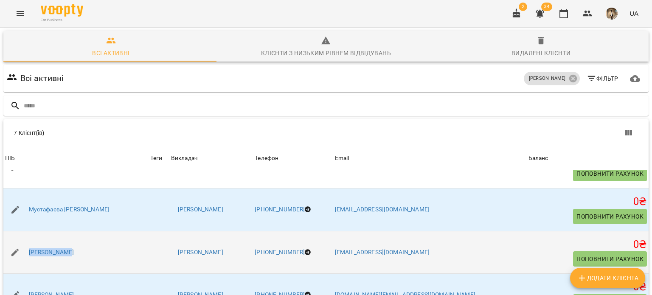
drag, startPoint x: 69, startPoint y: 180, endPoint x: 20, endPoint y: 168, distance: 50.8
click at [20, 241] on div "Мєлєжик Юлія Станіславівна" at bounding box center [75, 253] width 145 height 24
copy link "Мєлєжик Юлія"
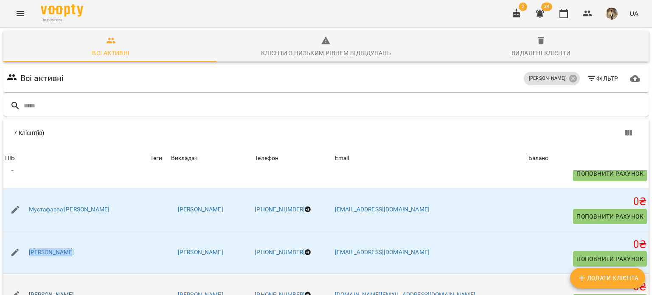
drag, startPoint x: 102, startPoint y: 211, endPoint x: 29, endPoint y: 214, distance: 72.7
click at [29, 283] on div "Опанасенко Віта" at bounding box center [75, 295] width 145 height 24
copy link "Опанасенко Віта"
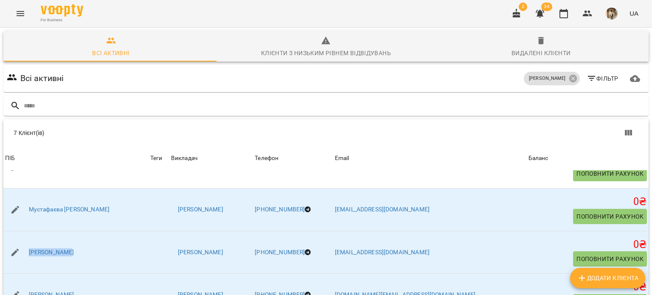
drag, startPoint x: 99, startPoint y: 253, endPoint x: 22, endPoint y: 256, distance: 77.4
copy link "Чавус Олександра"
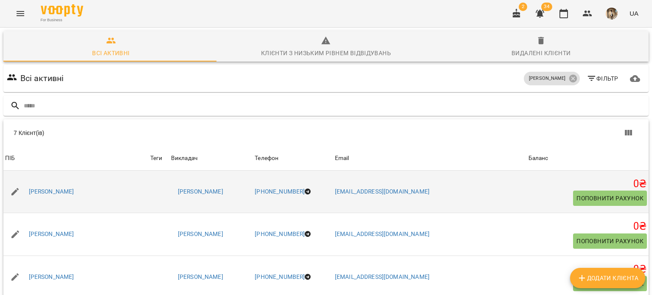
scroll to position [0, 0]
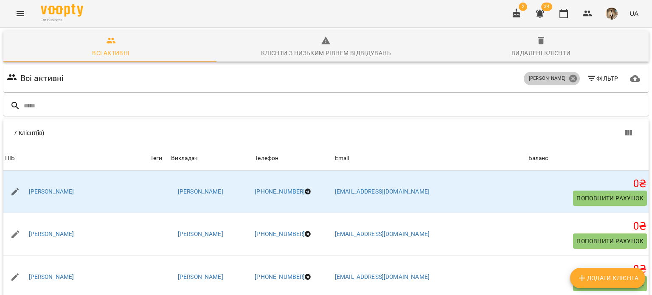
click at [569, 78] on icon at bounding box center [573, 79] width 8 height 8
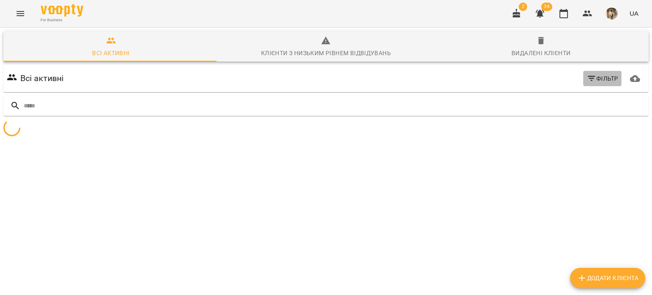
click at [599, 79] on span "Фільтр" at bounding box center [603, 78] width 32 height 10
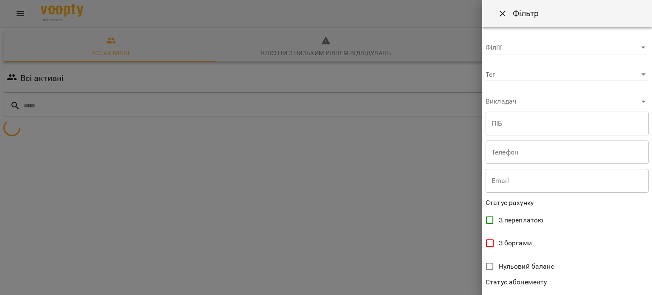
click at [586, 103] on body "**********" at bounding box center [326, 100] width 652 height 201
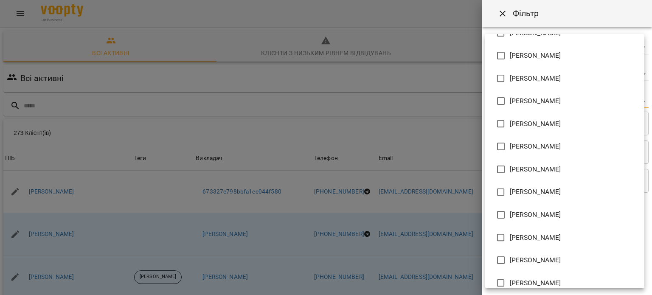
scroll to position [402, 0]
click at [559, 244] on li "Пашко Юлія Анатоліївна" at bounding box center [565, 238] width 159 height 23
type input "**********"
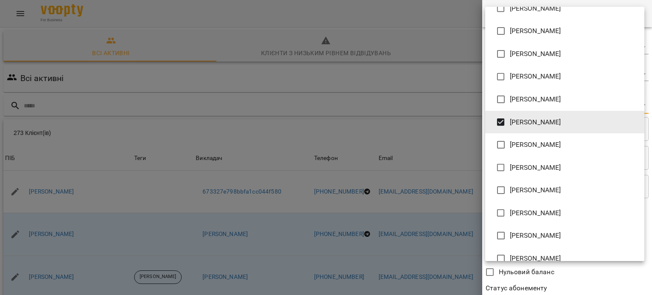
scroll to position [503, 0]
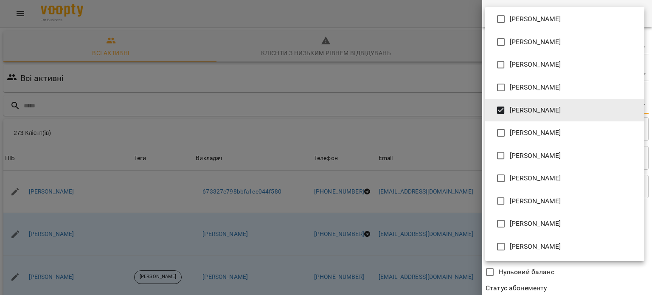
click at [590, 276] on div at bounding box center [326, 147] width 652 height 295
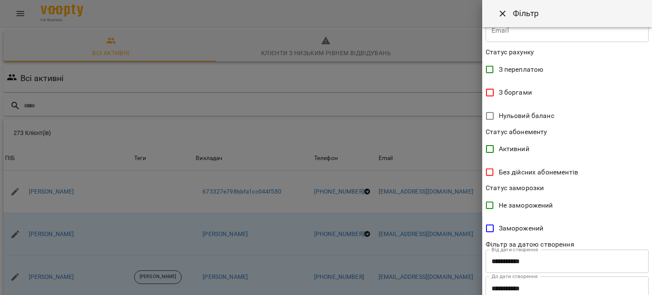
scroll to position [183, 0]
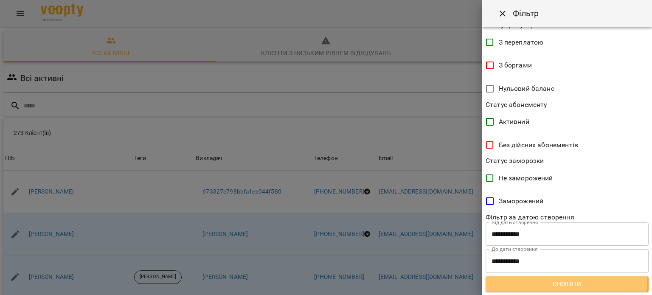
click at [566, 279] on span "Оновити" at bounding box center [568, 284] width 150 height 10
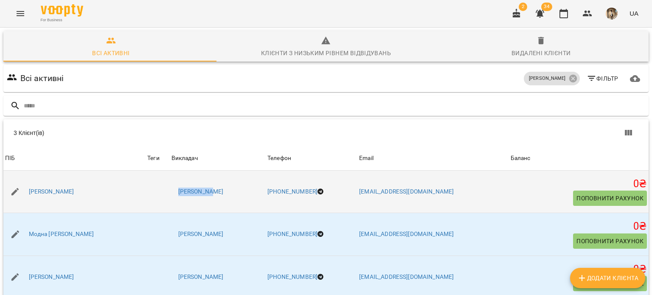
drag, startPoint x: 228, startPoint y: 199, endPoint x: 192, endPoint y: 191, distance: 36.6
click at [192, 191] on li "Пашко Юлія Анатоліївна" at bounding box center [218, 191] width 93 height 15
copy link "Пашко Юлія"
drag, startPoint x: 73, startPoint y: 202, endPoint x: 23, endPoint y: 194, distance: 51.6
click at [23, 194] on div "Куделько Настя Сергіївна" at bounding box center [74, 192] width 142 height 24
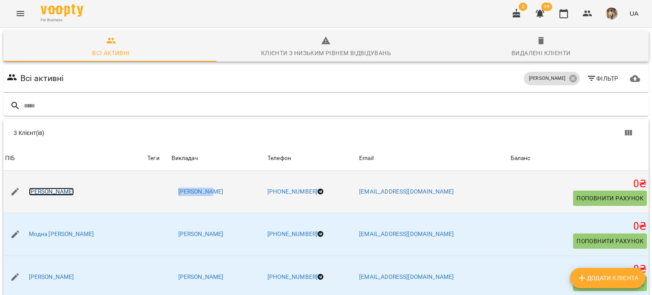
copy link "Куделько Настя"
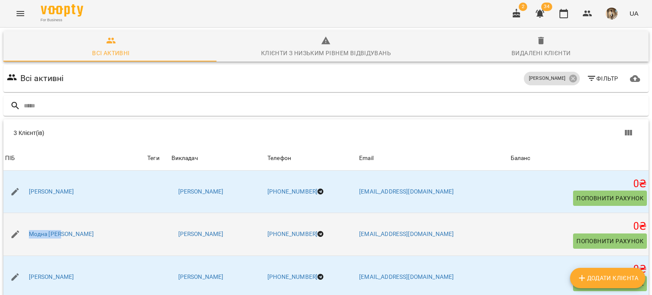
drag, startPoint x: 62, startPoint y: 244, endPoint x: 17, endPoint y: 235, distance: 46.3
click at [17, 235] on div "Модна Ірина Віталіївна" at bounding box center [74, 235] width 142 height 24
click at [81, 249] on td "Модна Ірина Віталіївна" at bounding box center [74, 234] width 142 height 43
drag, startPoint x: 67, startPoint y: 240, endPoint x: 24, endPoint y: 237, distance: 42.6
click at [24, 237] on div "Модна Ірина Віталіївна" at bounding box center [74, 235] width 142 height 24
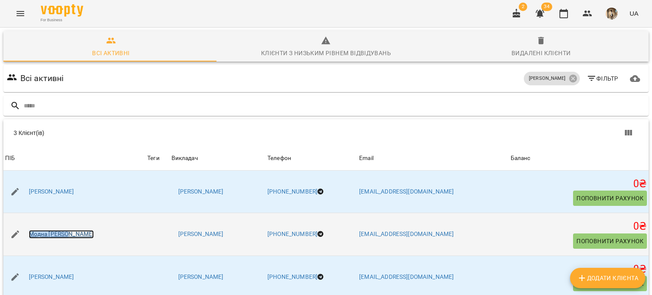
copy link "Модна Ірина"
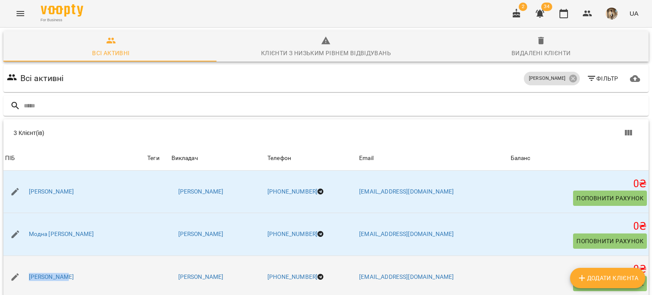
drag, startPoint x: 65, startPoint y: 248, endPoint x: 28, endPoint y: 241, distance: 37.6
click at [28, 265] on div "Попович Яна Олександрівна" at bounding box center [74, 277] width 142 height 24
drag, startPoint x: 28, startPoint y: 241, endPoint x: 36, endPoint y: 218, distance: 24.1
drag, startPoint x: 36, startPoint y: 218, endPoint x: 42, endPoint y: 241, distance: 23.4
copy link "Попович Яна"
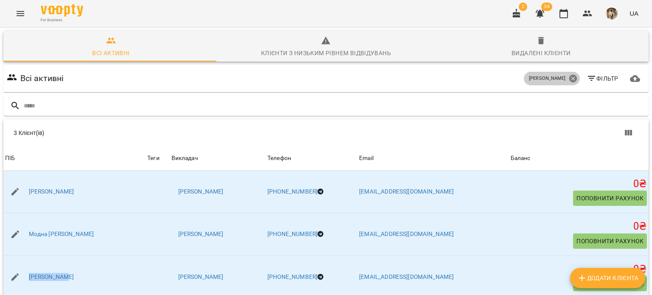
click at [571, 74] on icon at bounding box center [573, 78] width 9 height 9
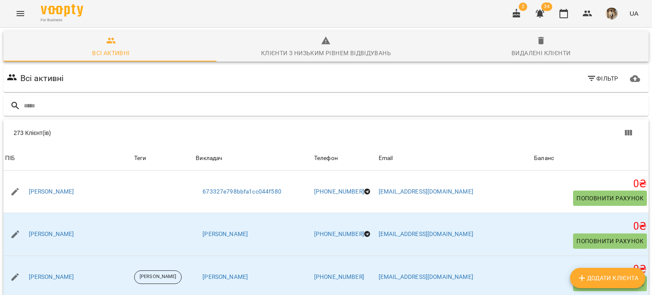
click at [308, 26] on div "For Business 2 34 UA" at bounding box center [326, 13] width 652 height 27
click at [527, 10] on button "button" at bounding box center [517, 13] width 20 height 20
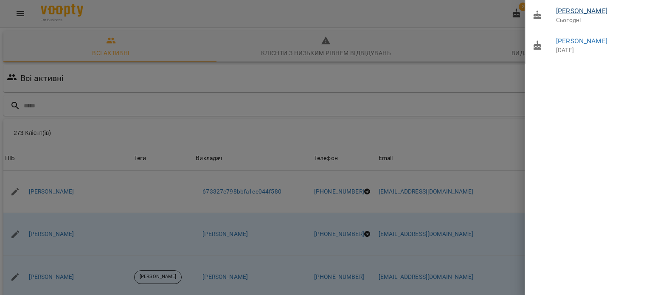
drag, startPoint x: 573, startPoint y: 16, endPoint x: 563, endPoint y: 10, distance: 11.7
click at [563, 10] on div "Томіна Марія Максимівна Сьогодні" at bounding box center [601, 15] width 90 height 18
click at [563, 10] on link "Томіна Марія Максимівна" at bounding box center [581, 11] width 51 height 8
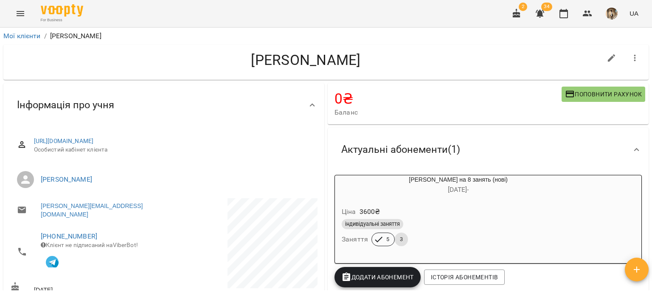
click at [542, 8] on span "34" at bounding box center [547, 7] width 11 height 8
click at [540, 14] on icon "button" at bounding box center [540, 14] width 8 height 8
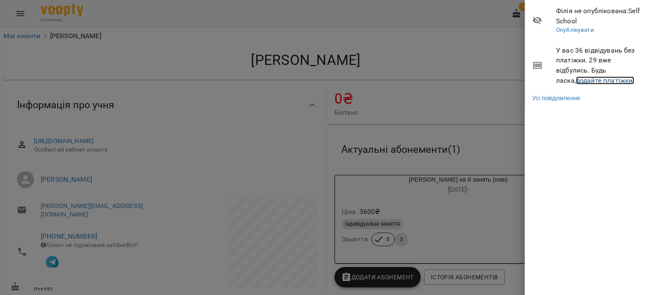
click at [576, 77] on link "додайте платіжки!" at bounding box center [605, 80] width 59 height 8
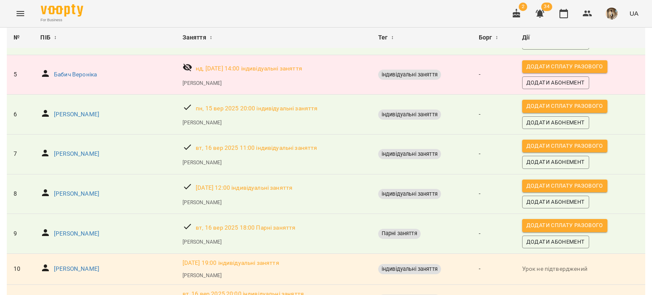
scroll to position [216, 0]
click at [81, 117] on p "Собчук Марина" at bounding box center [76, 114] width 45 height 8
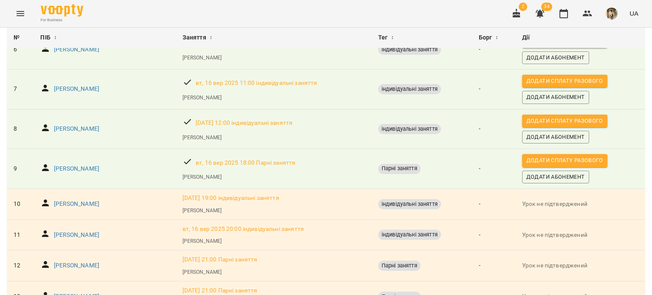
scroll to position [280, 0]
click at [72, 165] on p "Музичук Вікторія Валеріївна" at bounding box center [76, 169] width 45 height 8
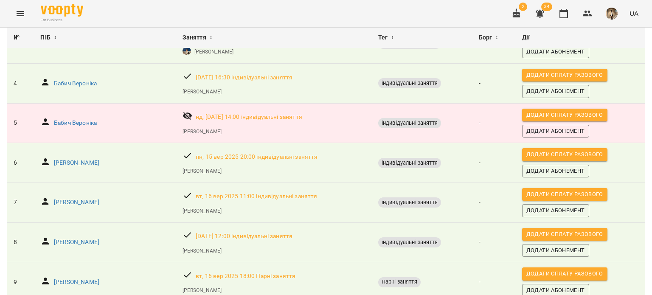
scroll to position [260, 0]
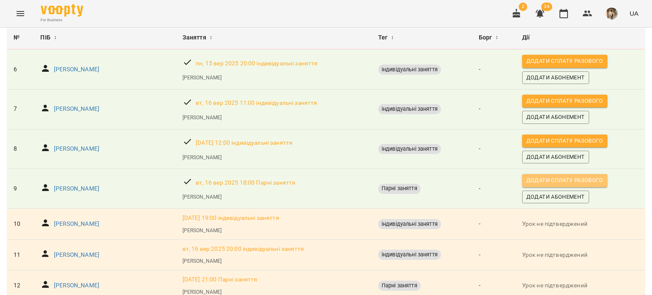
click at [579, 183] on span "Додати сплату разового" at bounding box center [565, 180] width 77 height 9
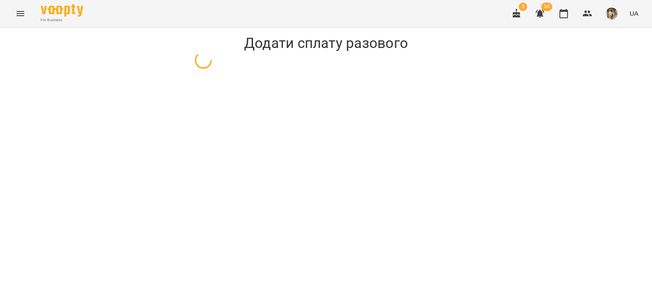
select select "****"
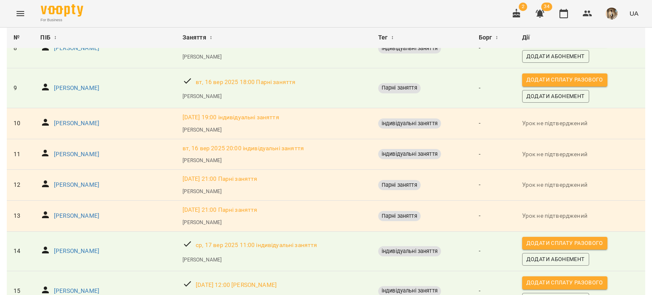
scroll to position [296, 0]
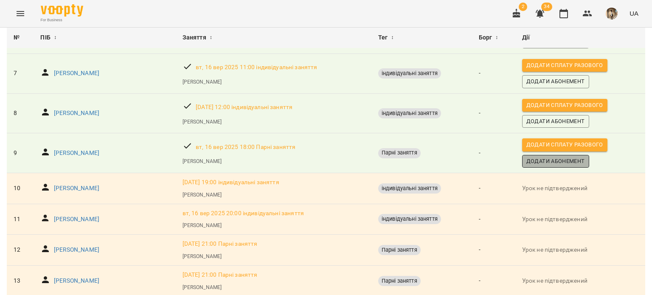
click at [550, 160] on span "Додати Абонемент" at bounding box center [556, 161] width 59 height 9
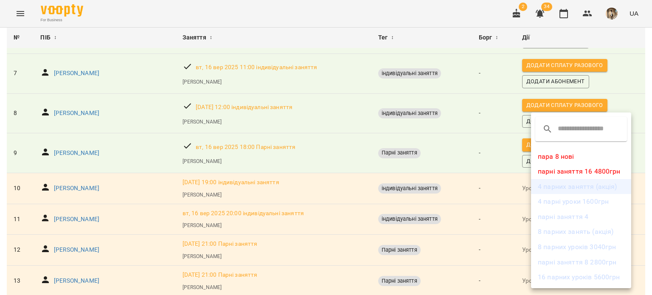
click at [562, 190] on li "4 парних заняття (акція)" at bounding box center [581, 186] width 100 height 15
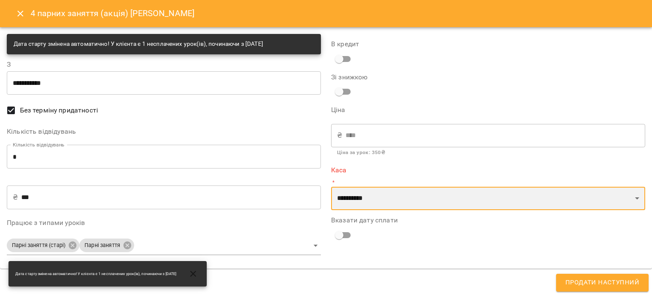
click at [450, 197] on select "**********" at bounding box center [488, 199] width 314 height 24
select select "****"
click at [331, 187] on select "**********" at bounding box center [488, 199] width 314 height 24
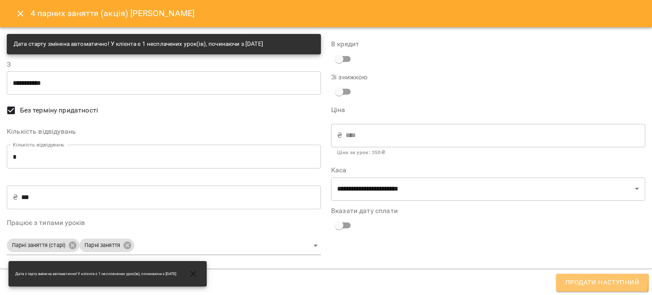
click at [597, 280] on span "Продати наступний" at bounding box center [603, 282] width 74 height 11
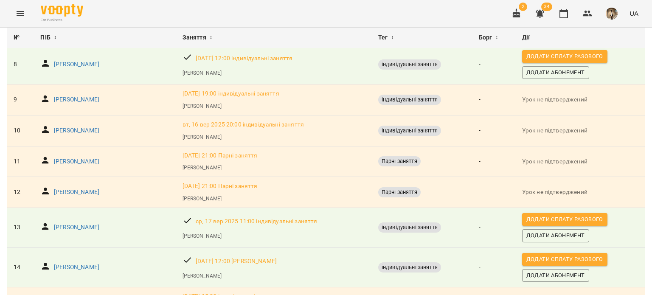
scroll to position [338, 0]
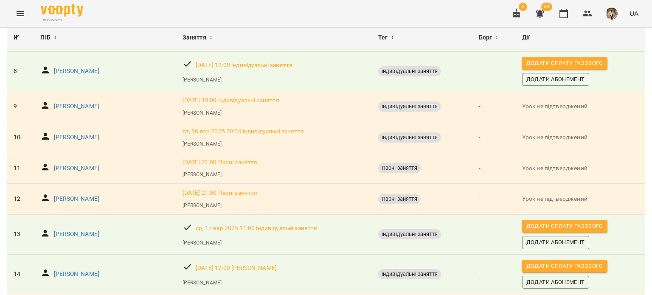
click at [281, 105] on div "вт, 16 вер 2025 19:00 індивідуальні заняття" at bounding box center [231, 101] width 100 height 12
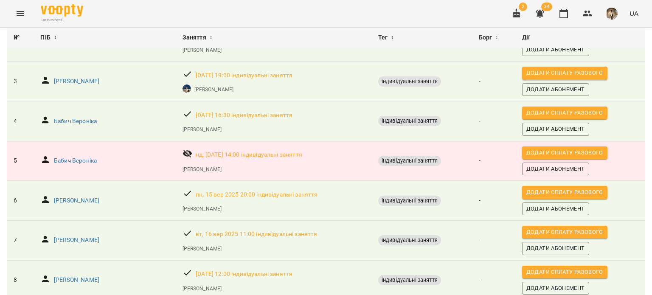
scroll to position [127, 0]
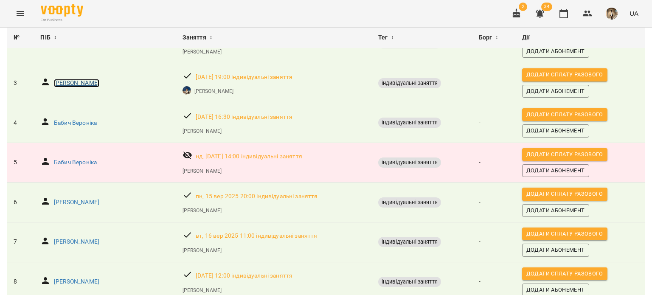
click at [88, 83] on p "Краснікова Анастасія Юріївна" at bounding box center [76, 83] width 45 height 8
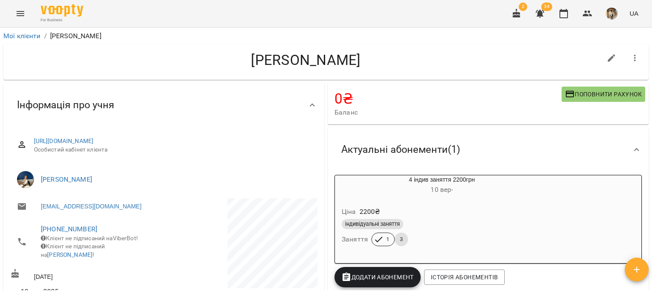
click at [406, 200] on div "Ціна 2200 ₴ індивідуальні заняття Заняття 1 3" at bounding box center [442, 228] width 214 height 58
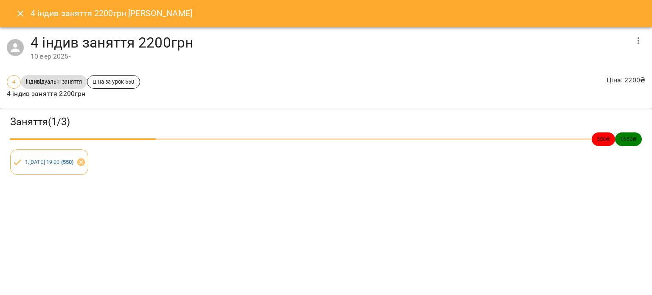
click at [640, 43] on icon "button" at bounding box center [639, 41] width 10 height 10
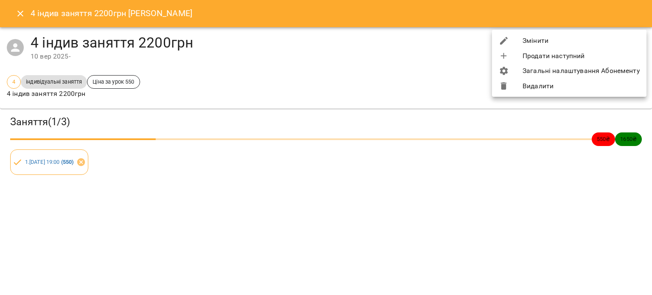
click at [590, 84] on li "Видалити" at bounding box center [569, 86] width 155 height 15
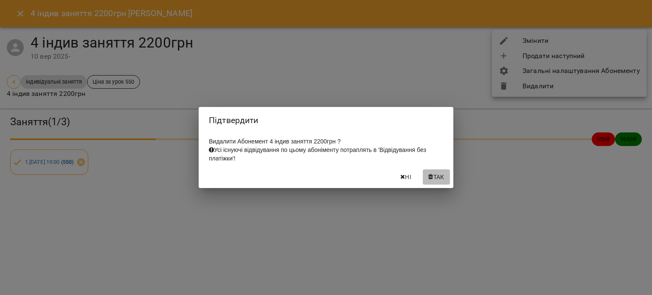
click at [437, 177] on span "Так" at bounding box center [439, 177] width 11 height 10
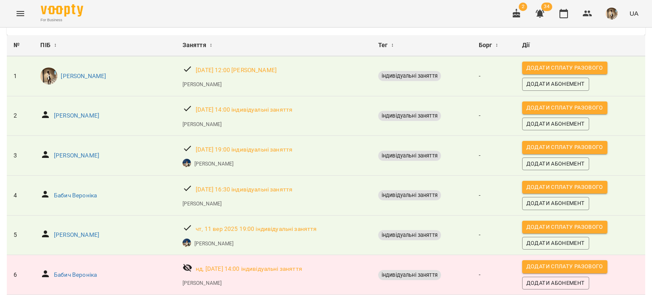
scroll to position [56, 0]
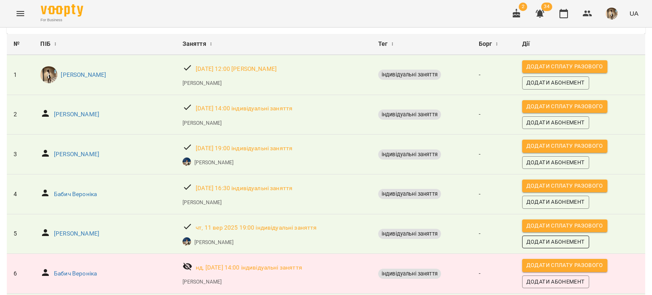
click at [576, 239] on span "Додати Абонемент" at bounding box center [556, 241] width 59 height 9
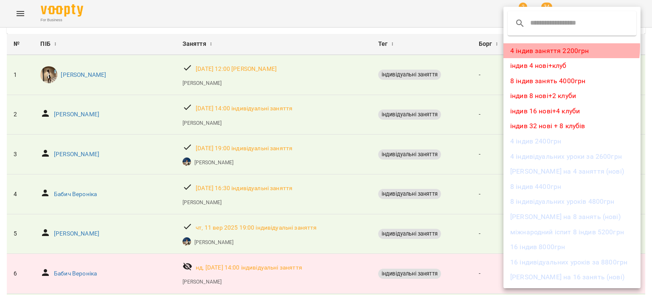
click at [554, 47] on li "4 індив заняття 2200грн" at bounding box center [572, 50] width 137 height 15
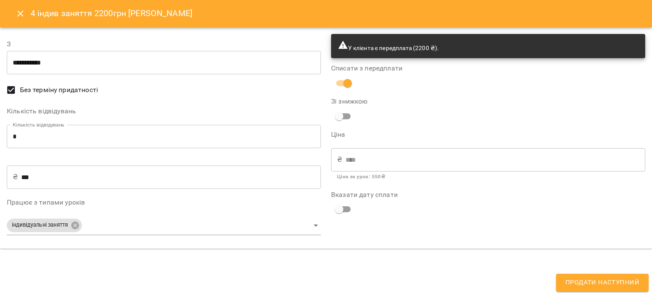
type input "**********"
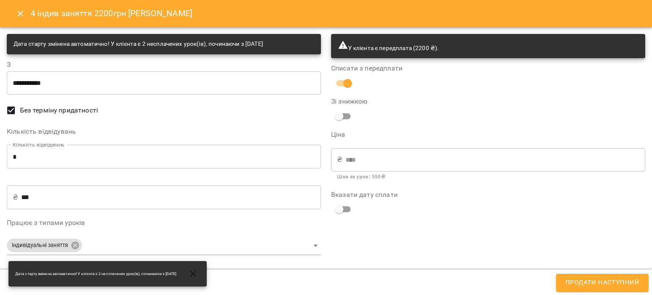
click at [587, 290] on button "Продати наступний" at bounding box center [602, 283] width 93 height 18
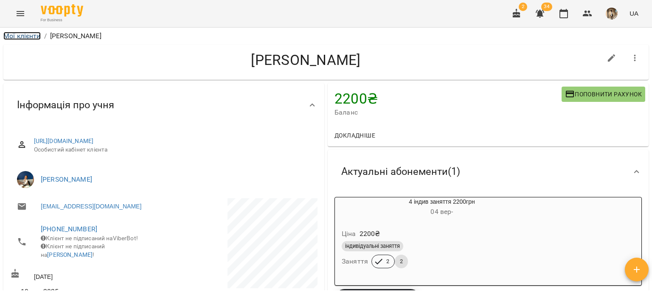
click at [15, 36] on link "Мої клієнти" at bounding box center [21, 36] width 37 height 8
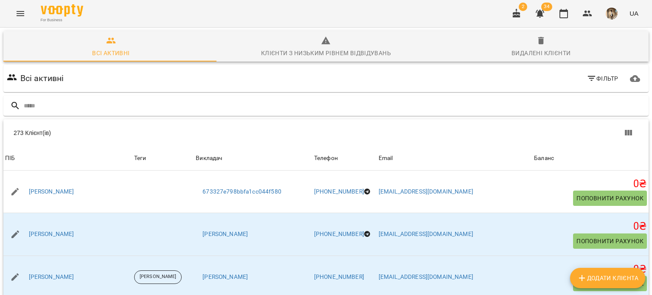
click at [547, 18] on button "button" at bounding box center [540, 13] width 20 height 20
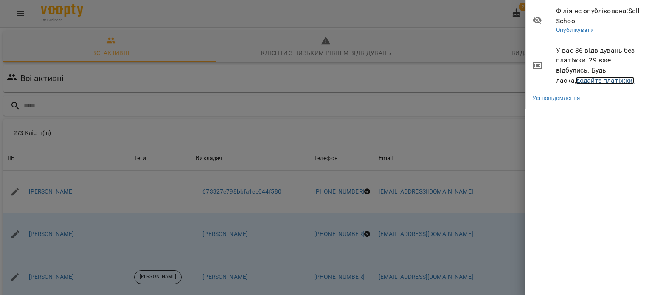
click at [576, 79] on link "додайте платіжки!" at bounding box center [605, 80] width 59 height 8
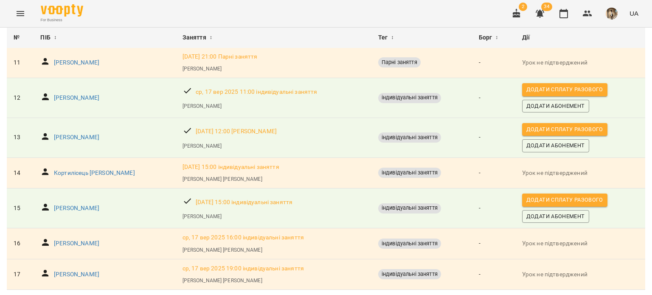
scroll to position [440, 0]
click at [99, 133] on p "Усатенко Олександра Олександрівна" at bounding box center [76, 137] width 45 height 8
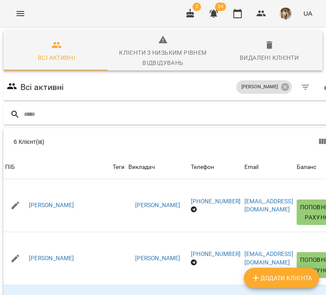
scroll to position [129, 0]
